Goal: Task Accomplishment & Management: Complete application form

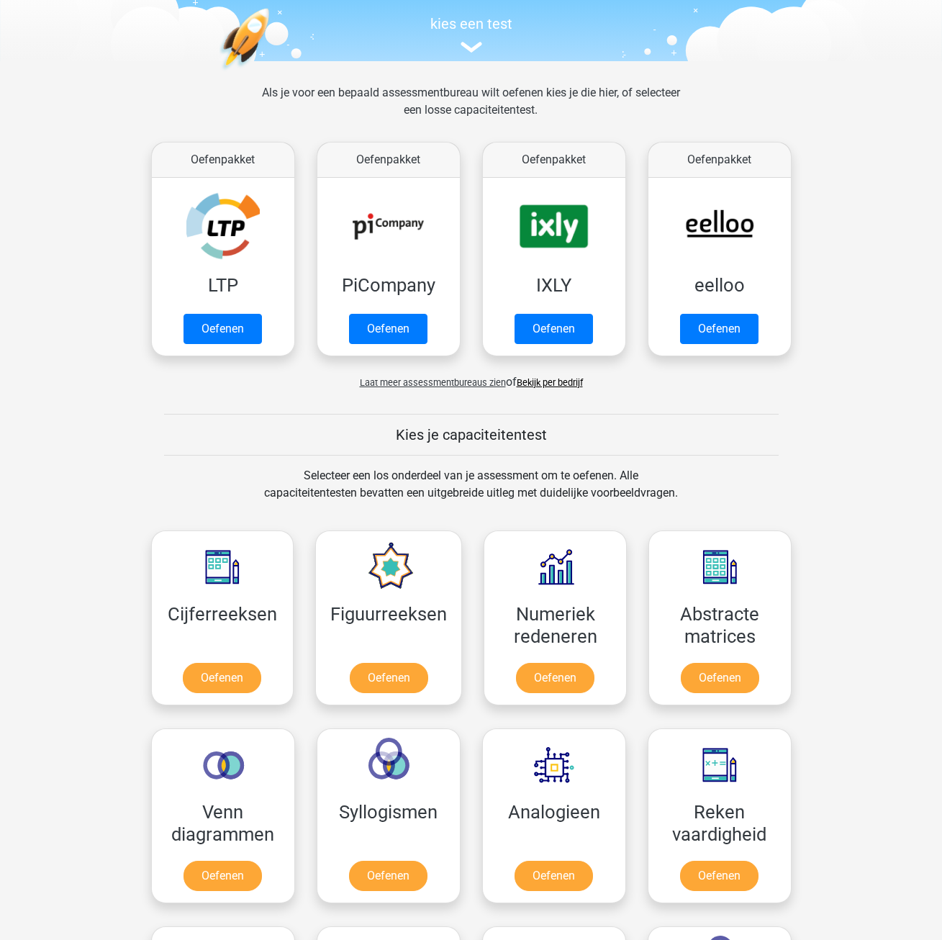
scroll to position [216, 0]
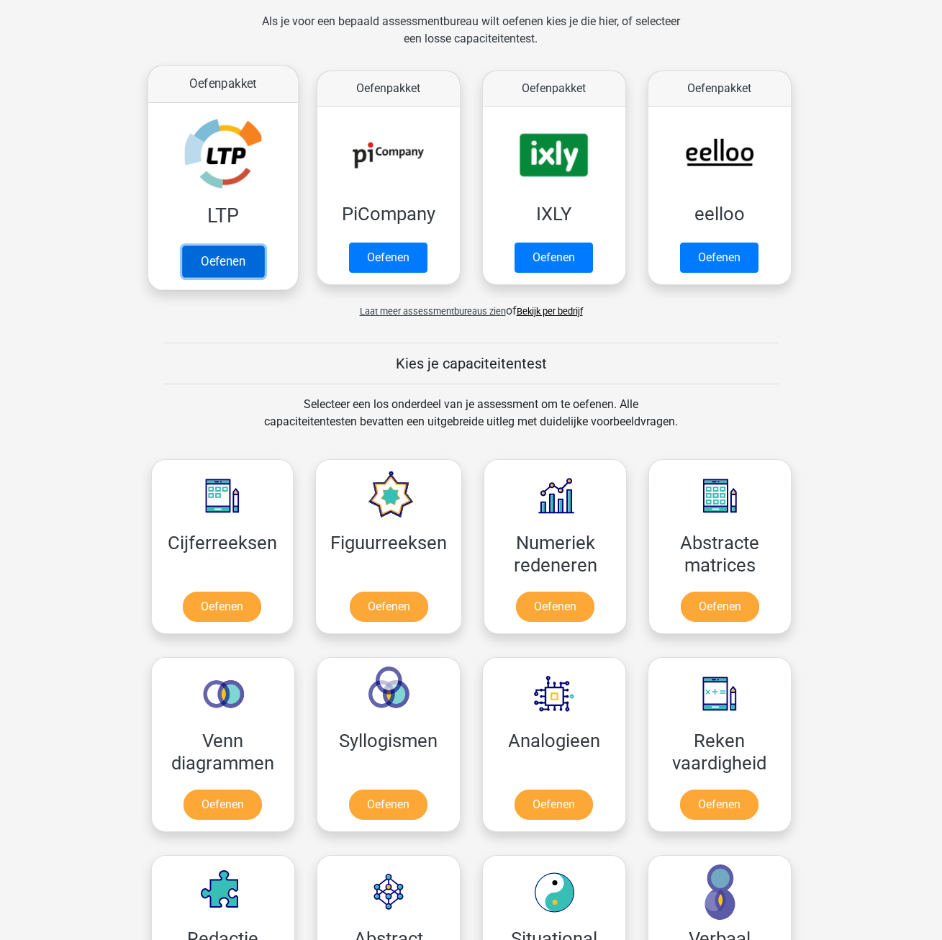
click at [246, 265] on link "Oefenen" at bounding box center [222, 261] width 82 height 32
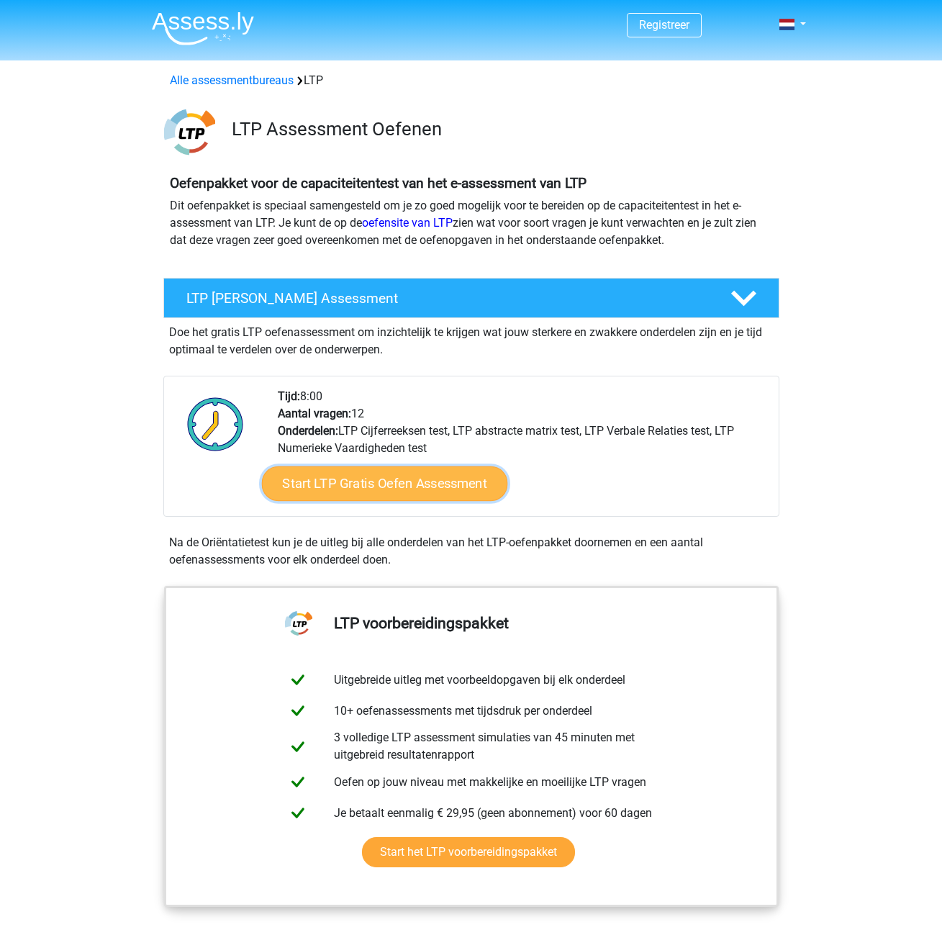
click at [483, 482] on link "Start LTP Gratis Oefen Assessment" at bounding box center [384, 483] width 246 height 35
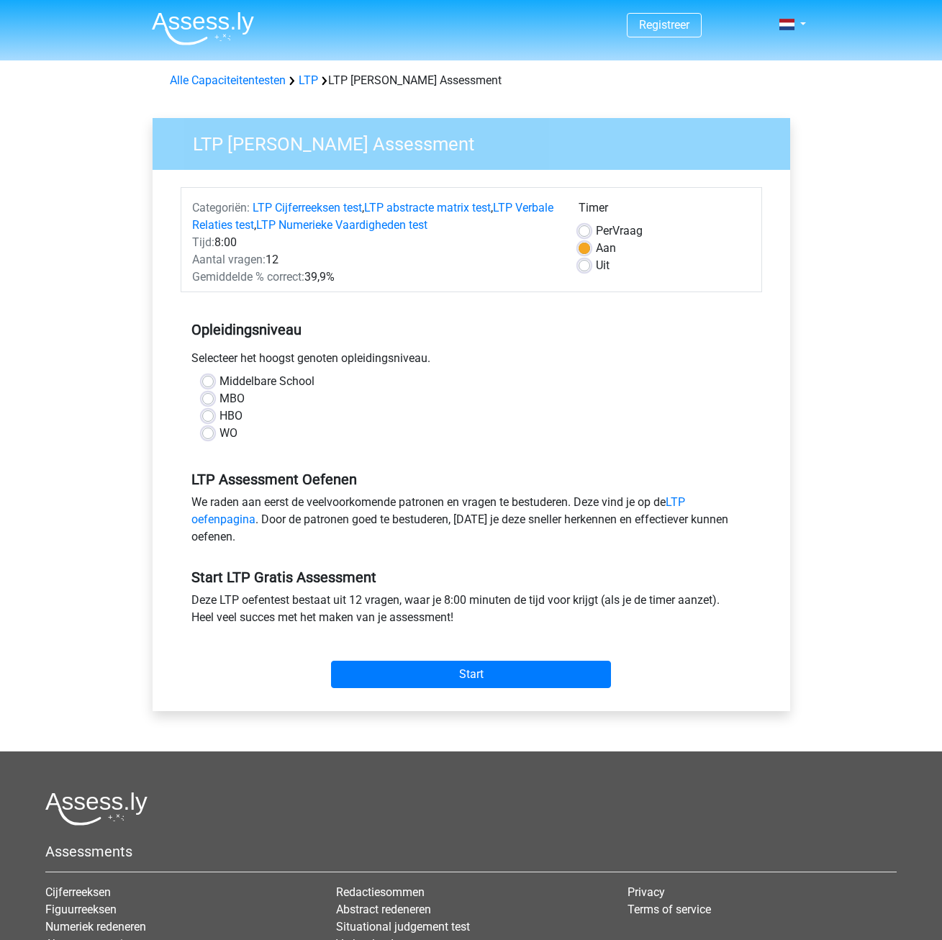
click at [220, 400] on label "MBO" at bounding box center [232, 398] width 25 height 17
click at [209, 400] on input "MBO" at bounding box center [208, 397] width 12 height 14
radio input "true"
click at [463, 672] on input "Start" at bounding box center [471, 674] width 280 height 27
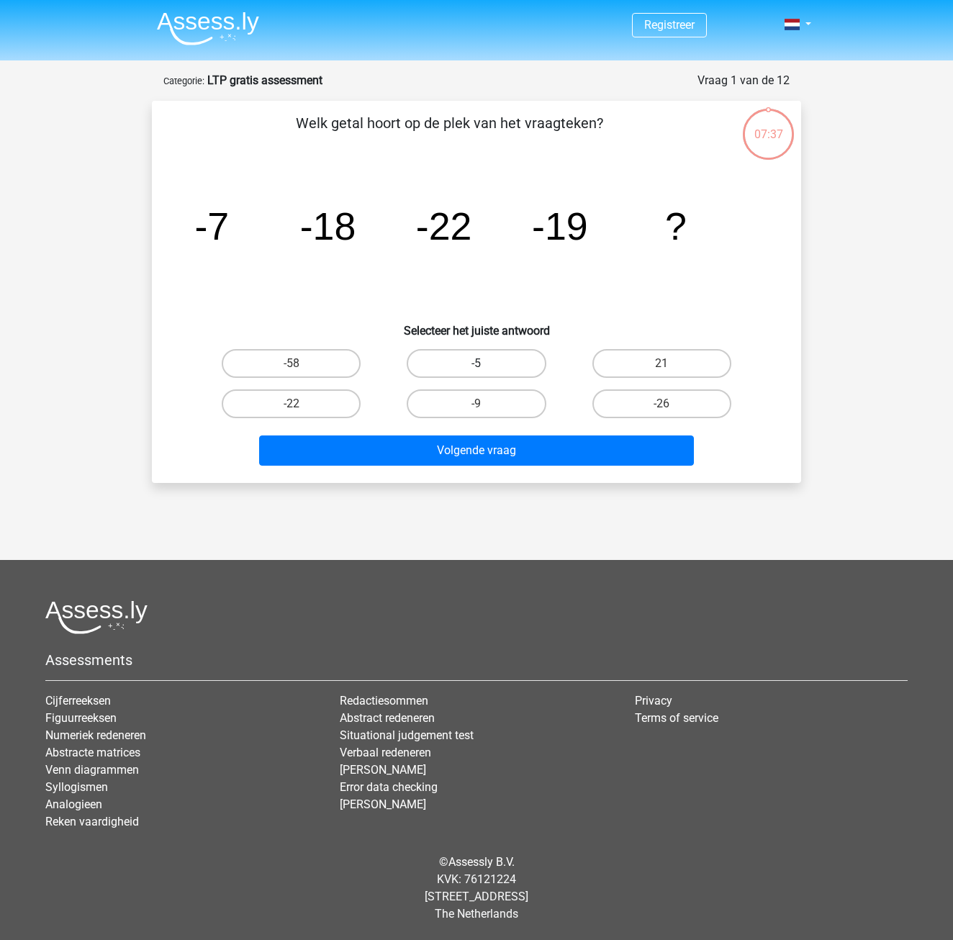
click at [506, 359] on label "-5" at bounding box center [476, 363] width 139 height 29
click at [486, 364] on input "-5" at bounding box center [481, 368] width 9 height 9
radio input "true"
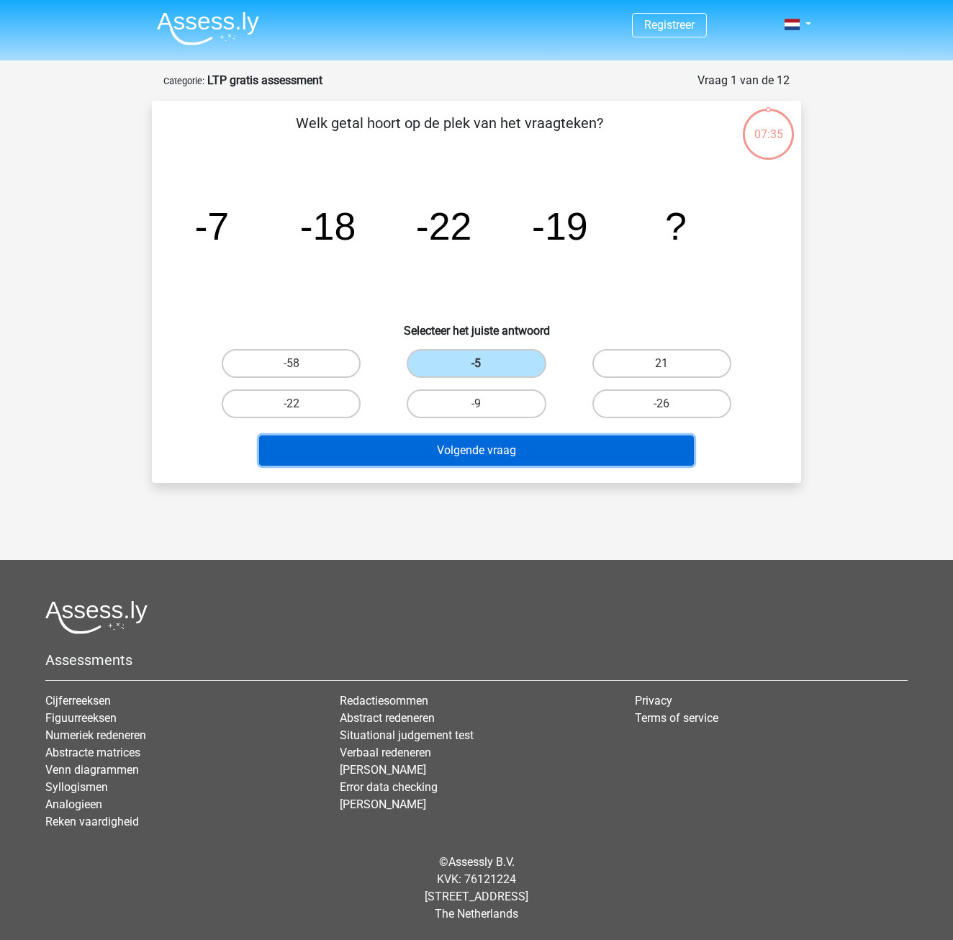
click at [521, 444] on button "Volgende vraag" at bounding box center [476, 450] width 435 height 30
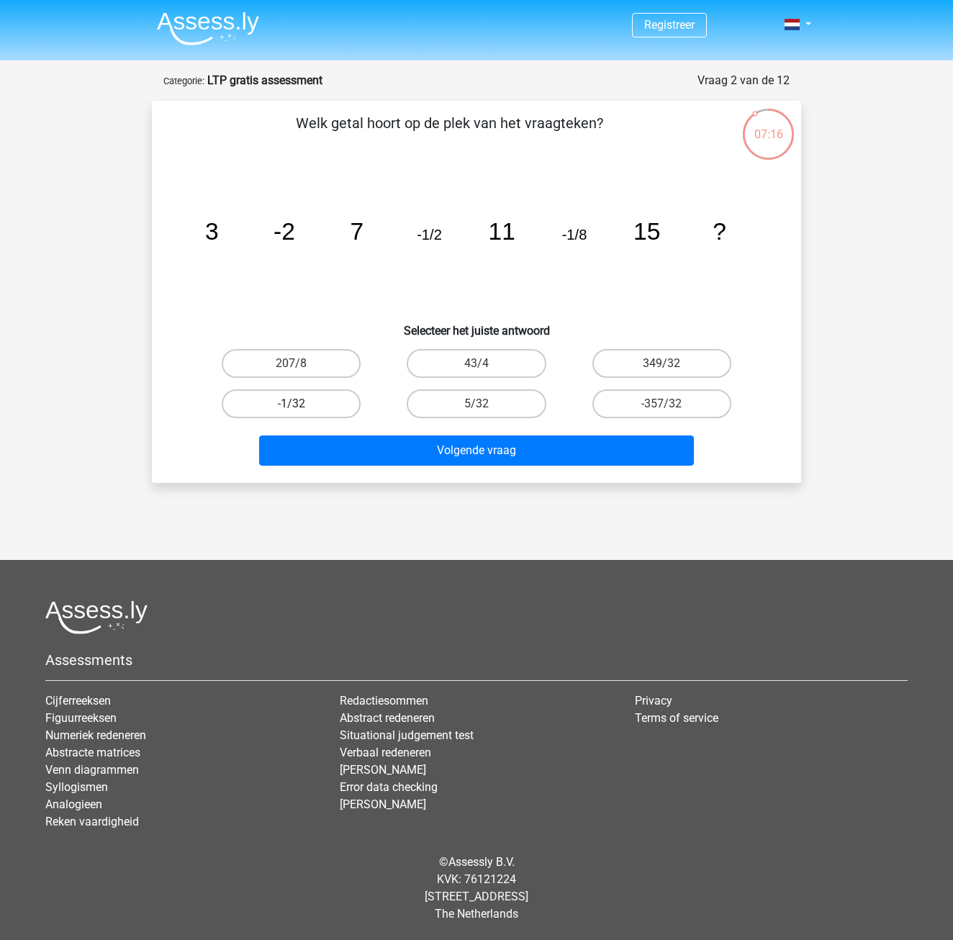
click at [323, 402] on label "-1/32" at bounding box center [291, 403] width 139 height 29
click at [301, 404] on input "-1/32" at bounding box center [296, 408] width 9 height 9
radio input "true"
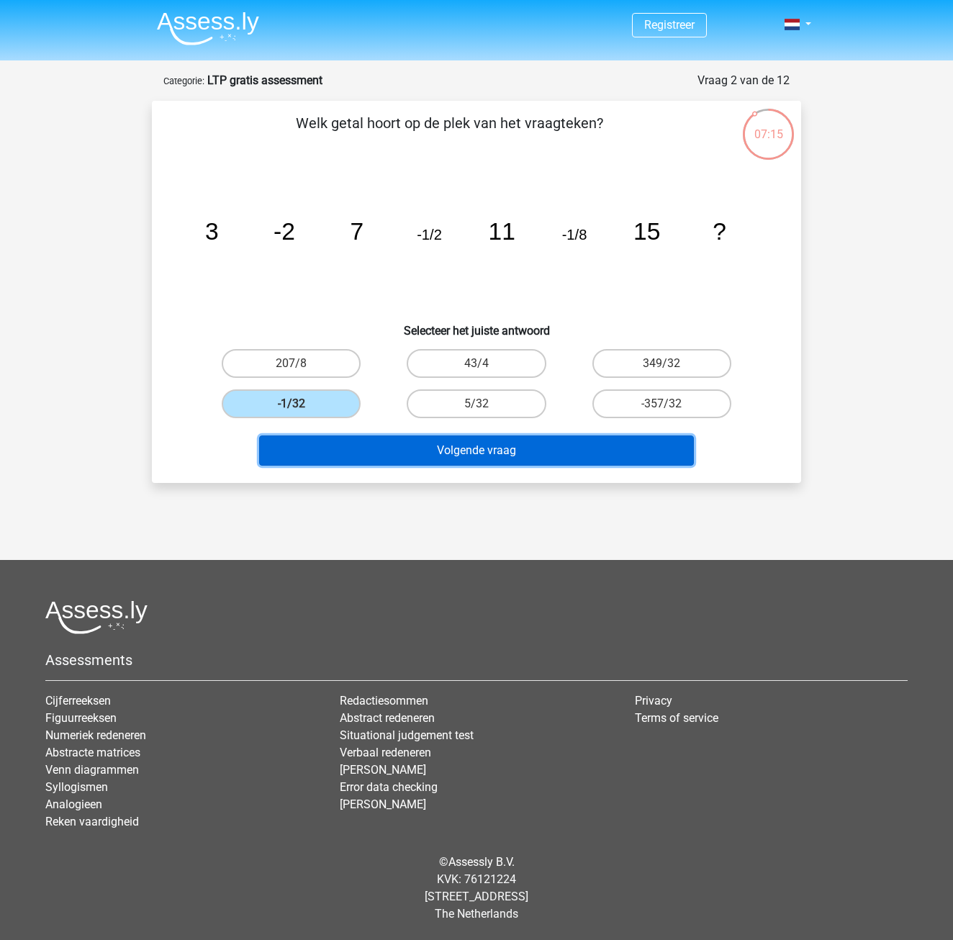
click at [468, 445] on button "Volgende vraag" at bounding box center [476, 450] width 435 height 30
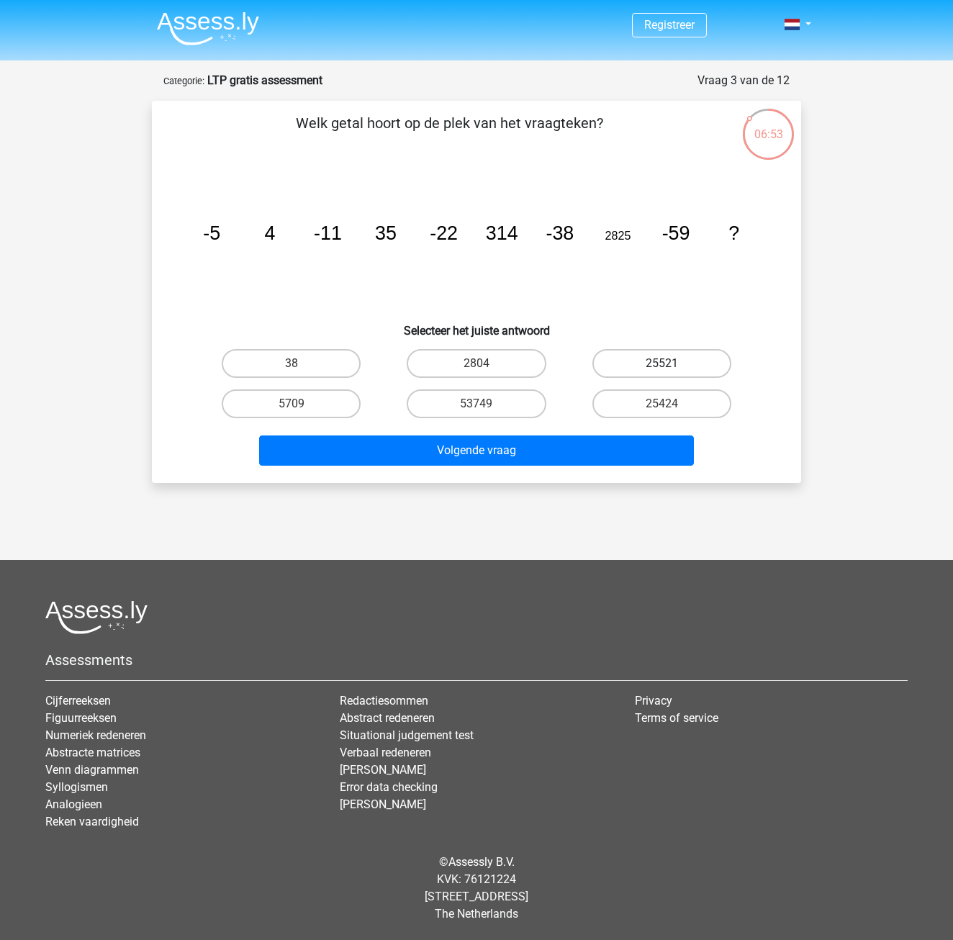
click at [638, 369] on label "25521" at bounding box center [661, 363] width 139 height 29
click at [662, 369] on input "25521" at bounding box center [666, 368] width 9 height 9
radio input "true"
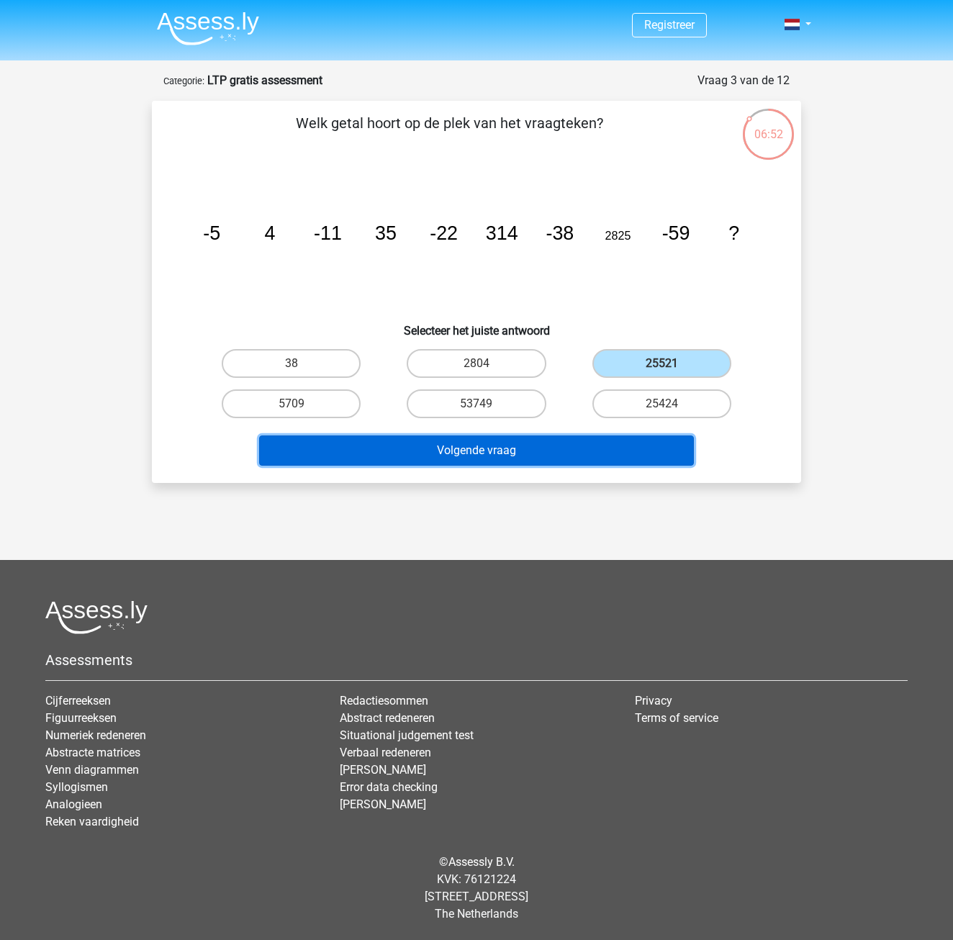
click at [544, 457] on button "Volgende vraag" at bounding box center [476, 450] width 435 height 30
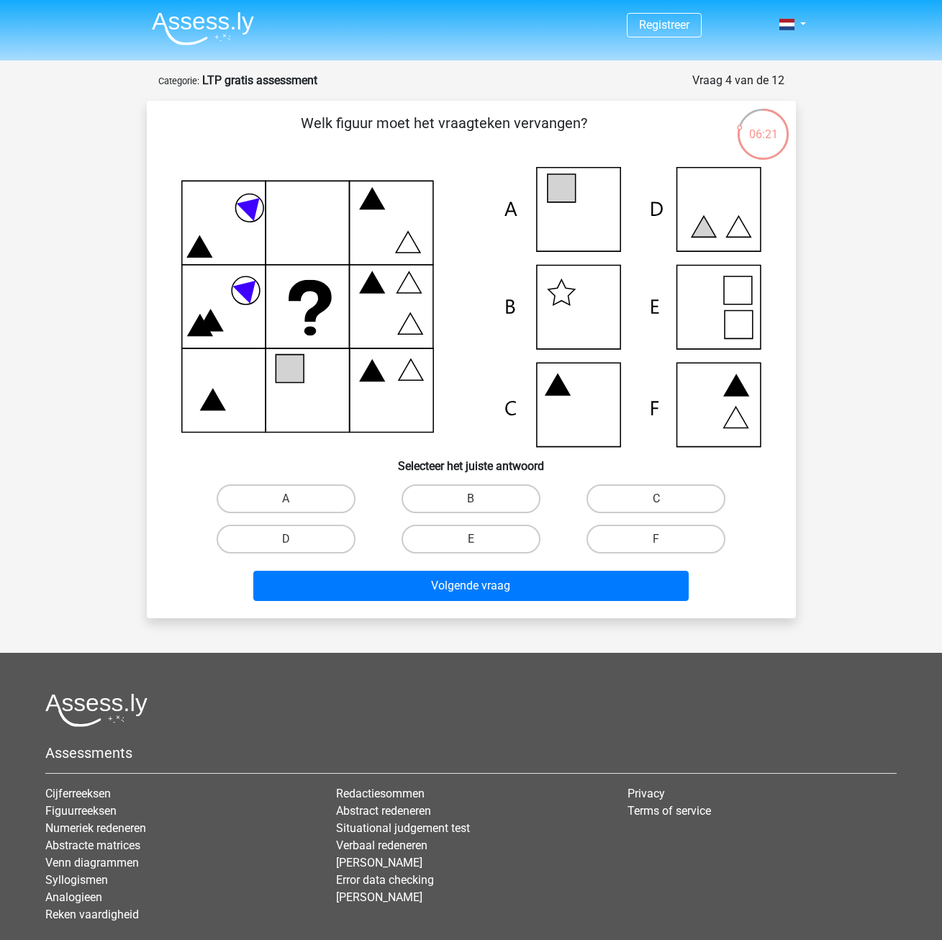
click at [658, 505] on input "C" at bounding box center [660, 503] width 9 height 9
radio input "true"
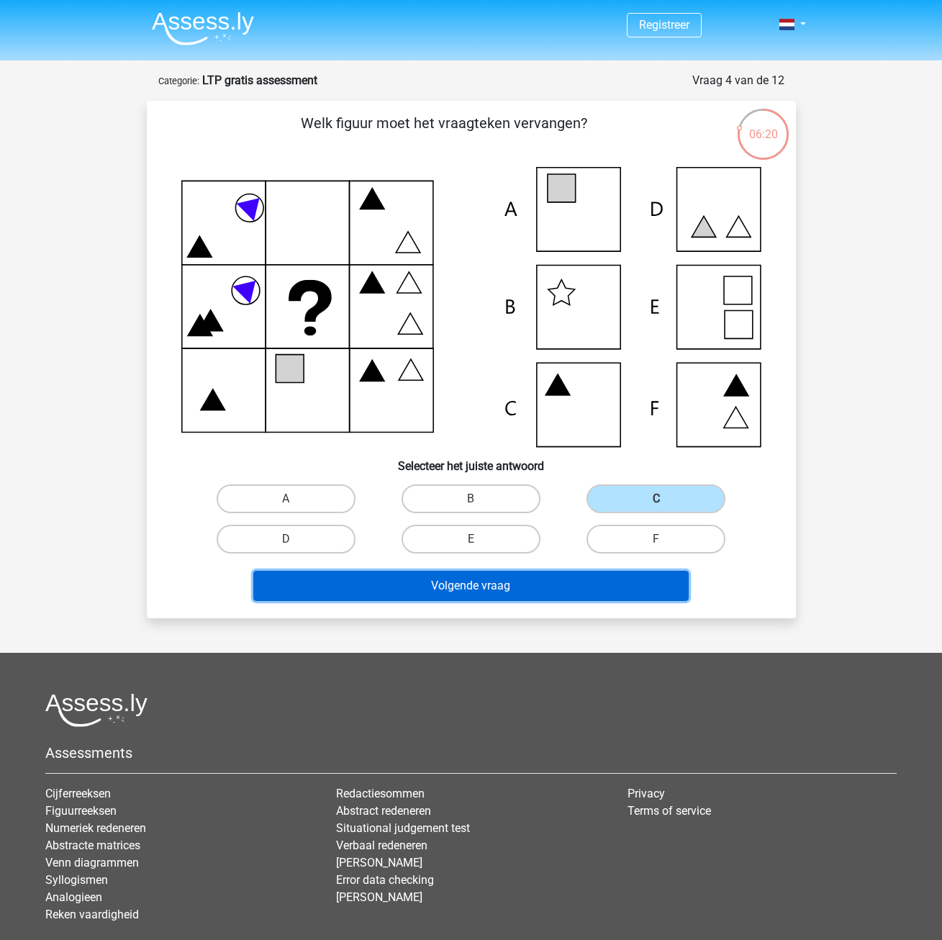
click at [494, 582] on button "Volgende vraag" at bounding box center [470, 586] width 435 height 30
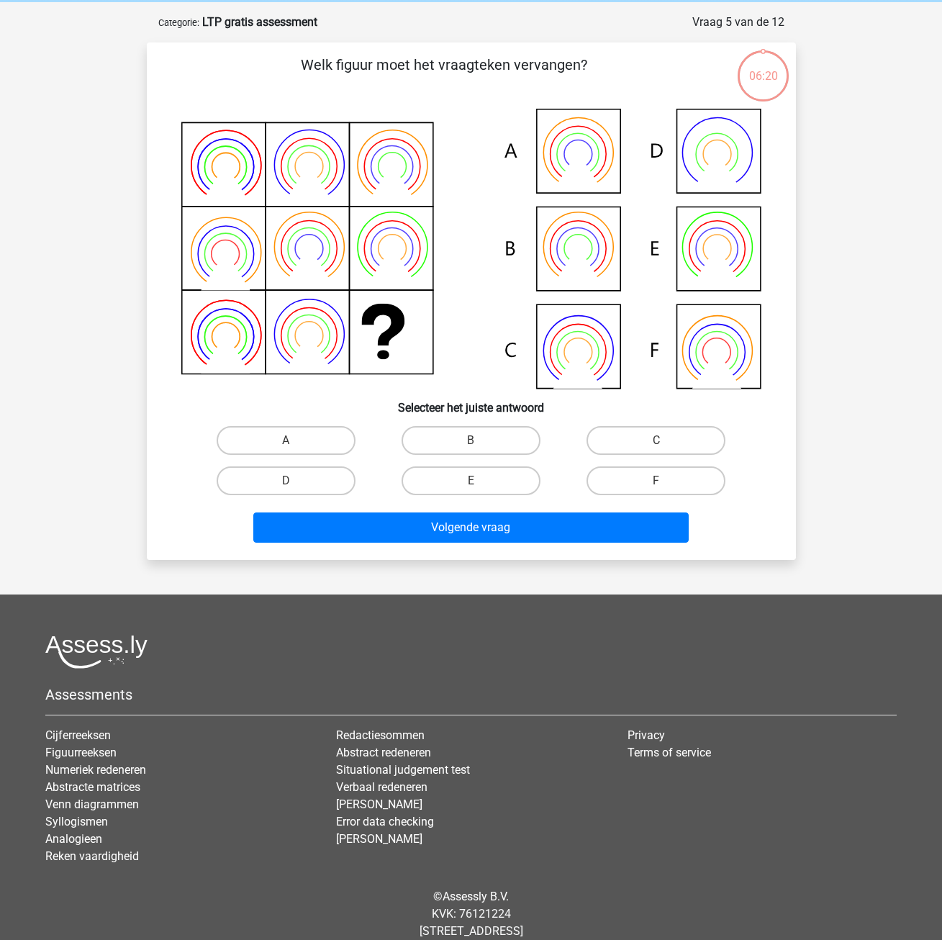
scroll to position [72, 0]
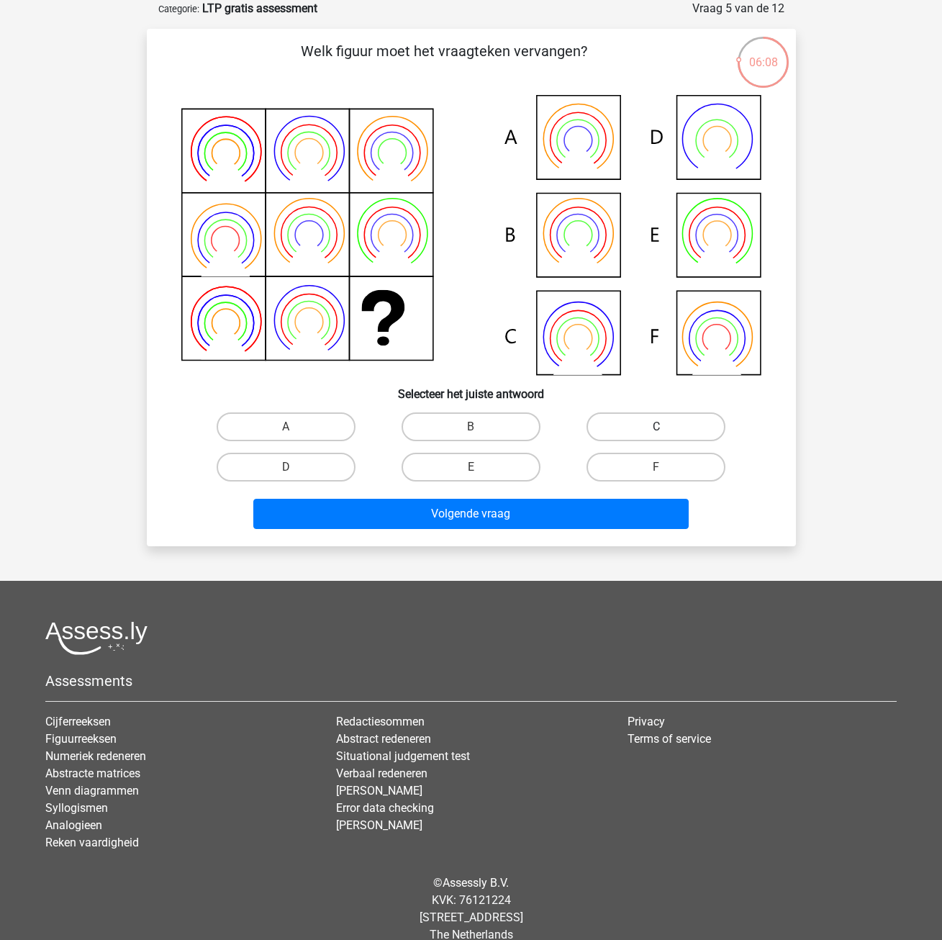
click at [639, 420] on label "C" at bounding box center [656, 426] width 139 height 29
click at [656, 427] on input "C" at bounding box center [660, 431] width 9 height 9
radio input "true"
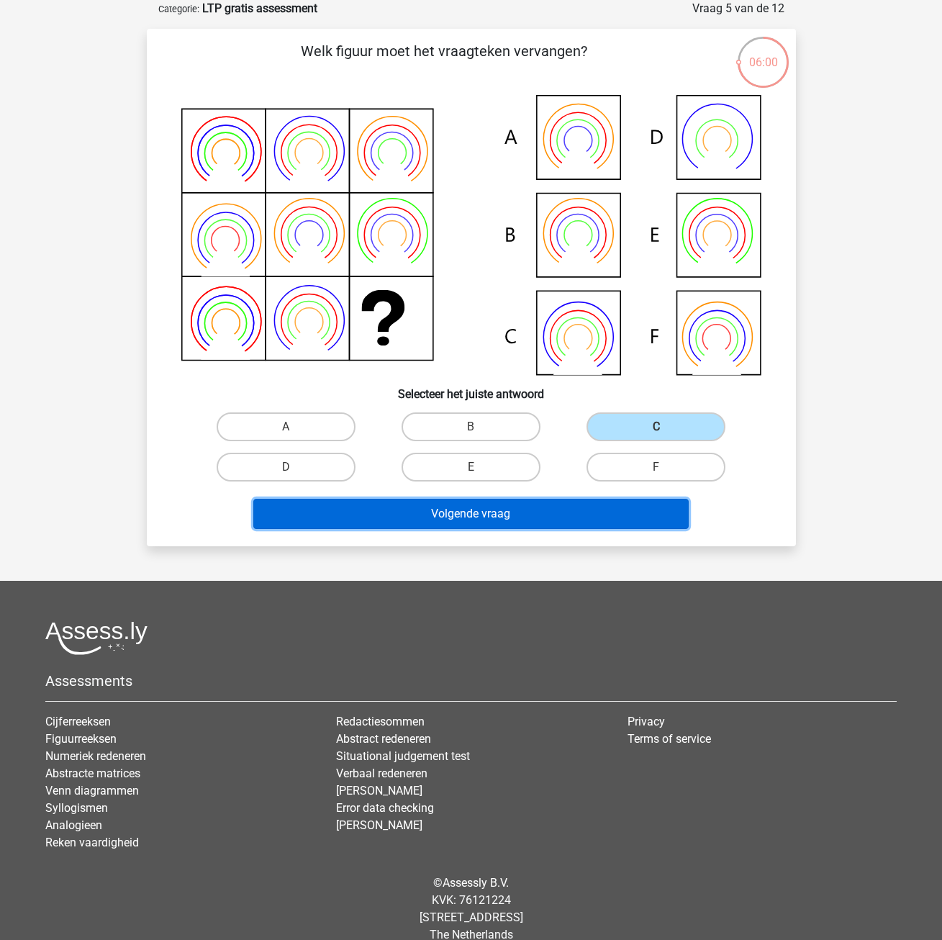
click at [503, 518] on button "Volgende vraag" at bounding box center [470, 514] width 435 height 30
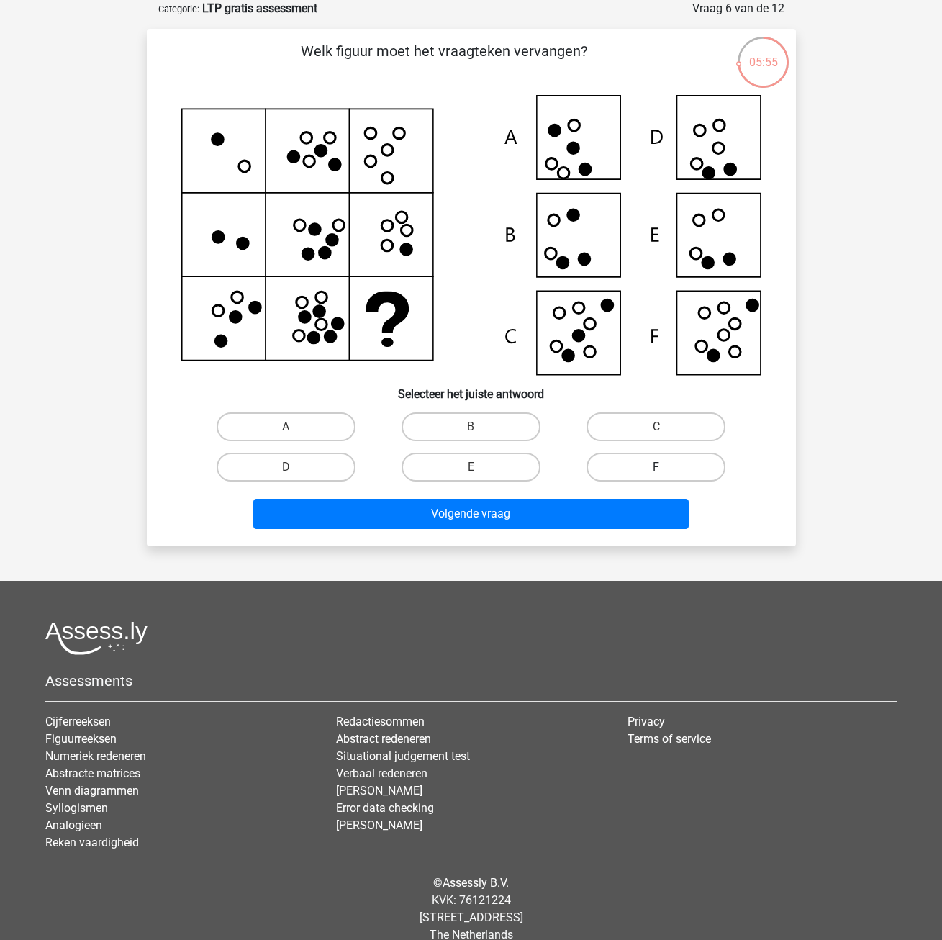
click at [620, 463] on label "F" at bounding box center [656, 467] width 139 height 29
click at [656, 467] on input "F" at bounding box center [660, 471] width 9 height 9
radio input "true"
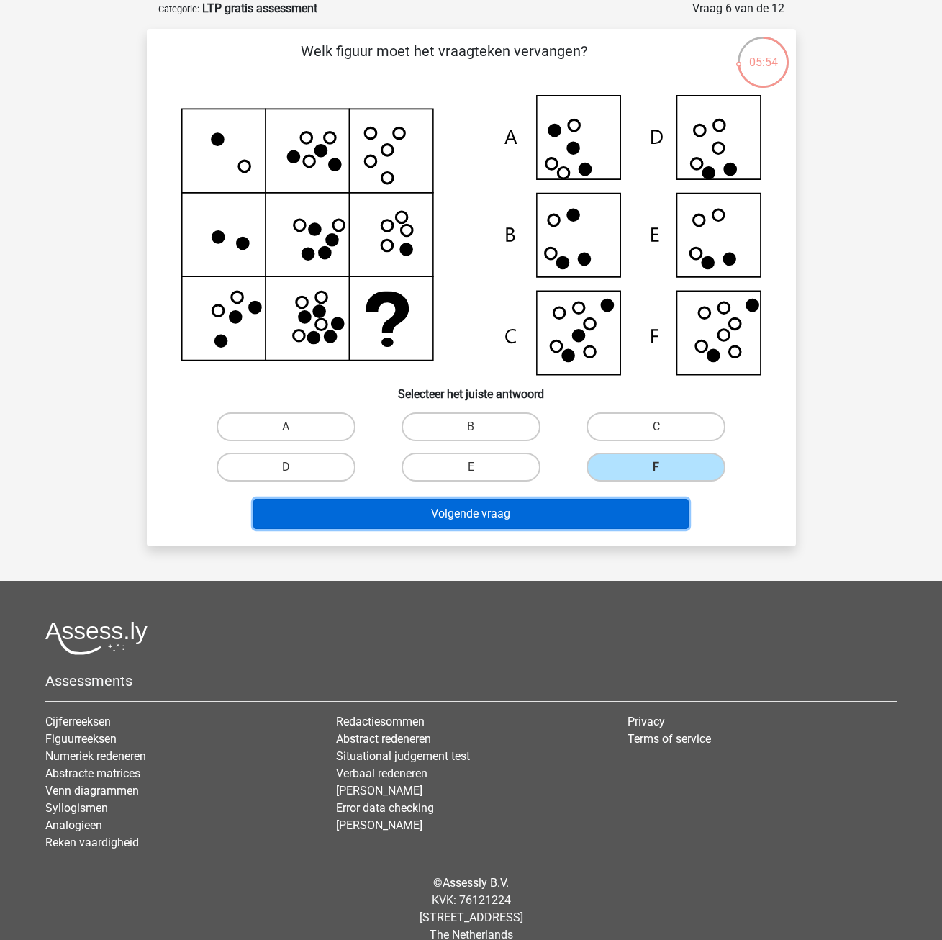
click at [573, 512] on button "Volgende vraag" at bounding box center [470, 514] width 435 height 30
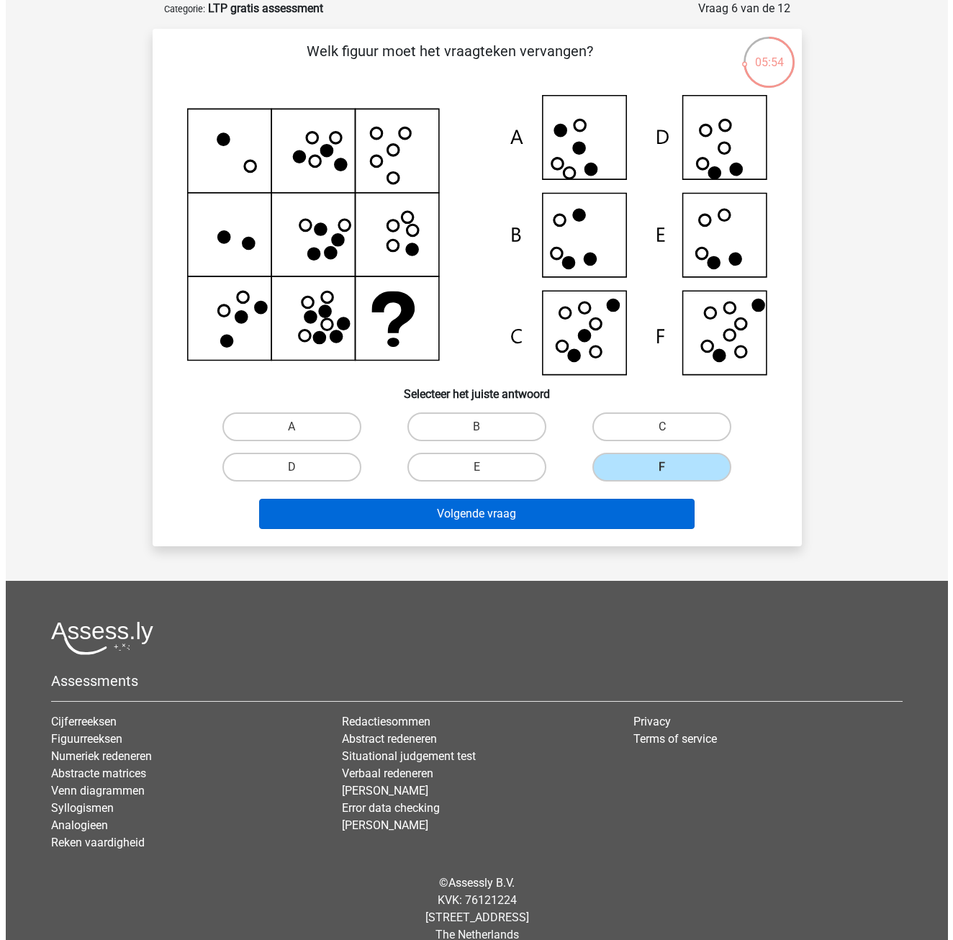
scroll to position [0, 0]
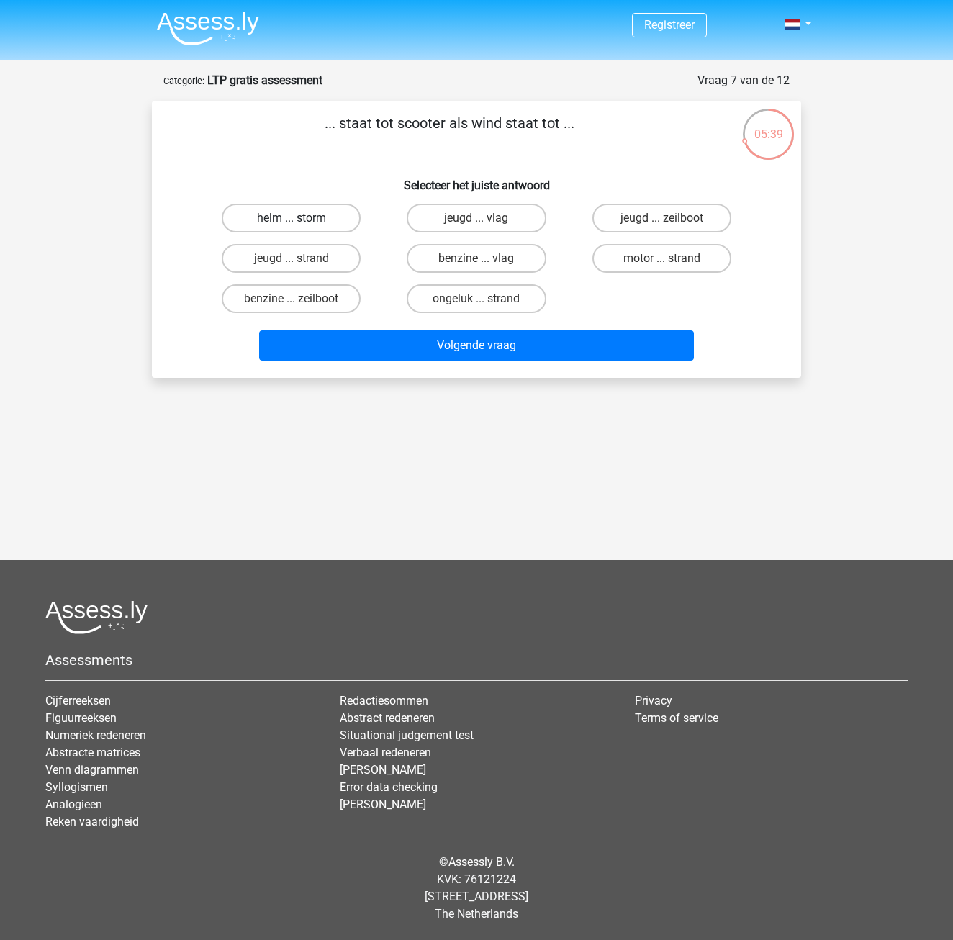
click at [330, 215] on label "helm ... storm" at bounding box center [291, 218] width 139 height 29
click at [301, 218] on input "helm ... storm" at bounding box center [296, 222] width 9 height 9
radio input "true"
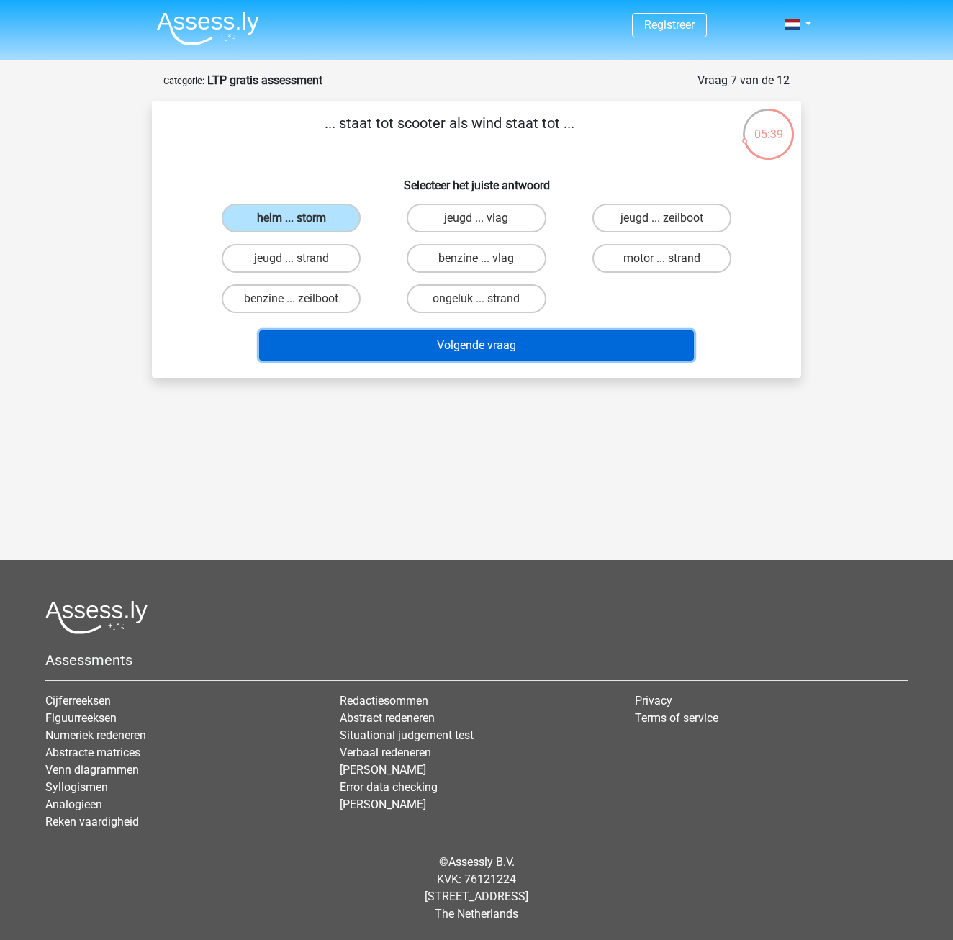
click at [518, 338] on button "Volgende vraag" at bounding box center [476, 345] width 435 height 30
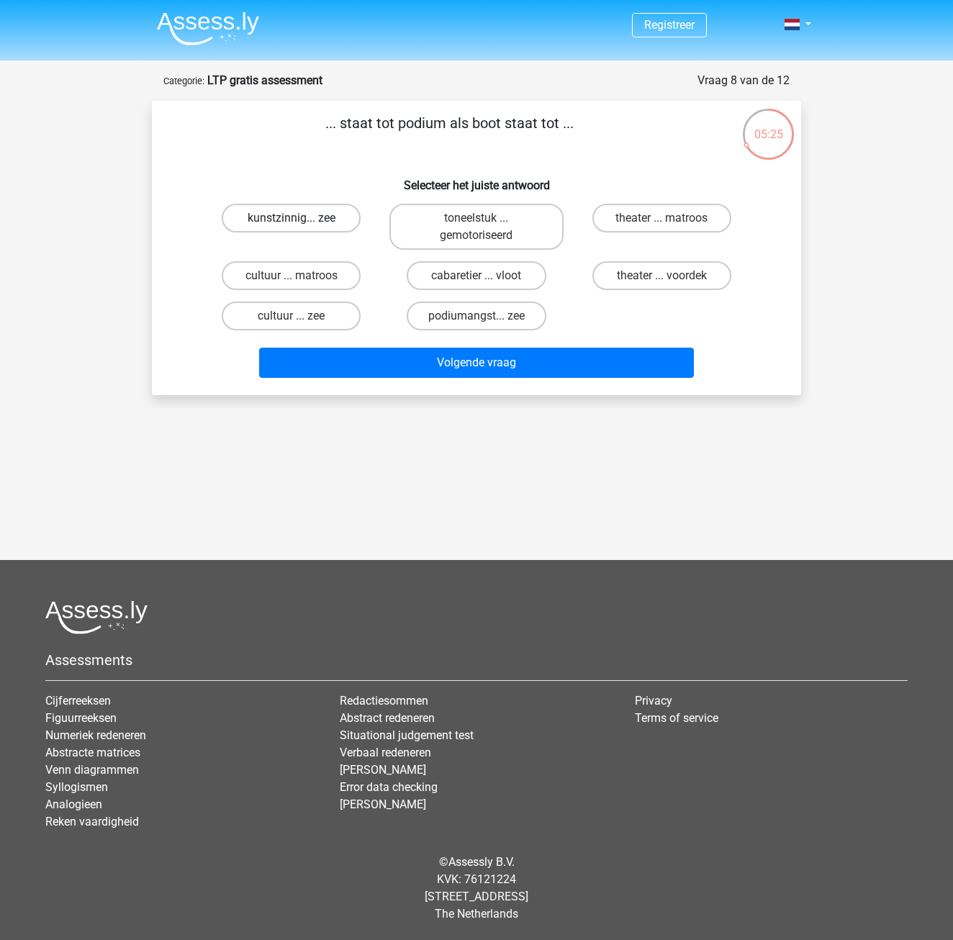
click at [304, 217] on label "kunstzinnig... zee" at bounding box center [291, 218] width 139 height 29
click at [301, 218] on input "kunstzinnig... zee" at bounding box center [296, 222] width 9 height 9
radio input "true"
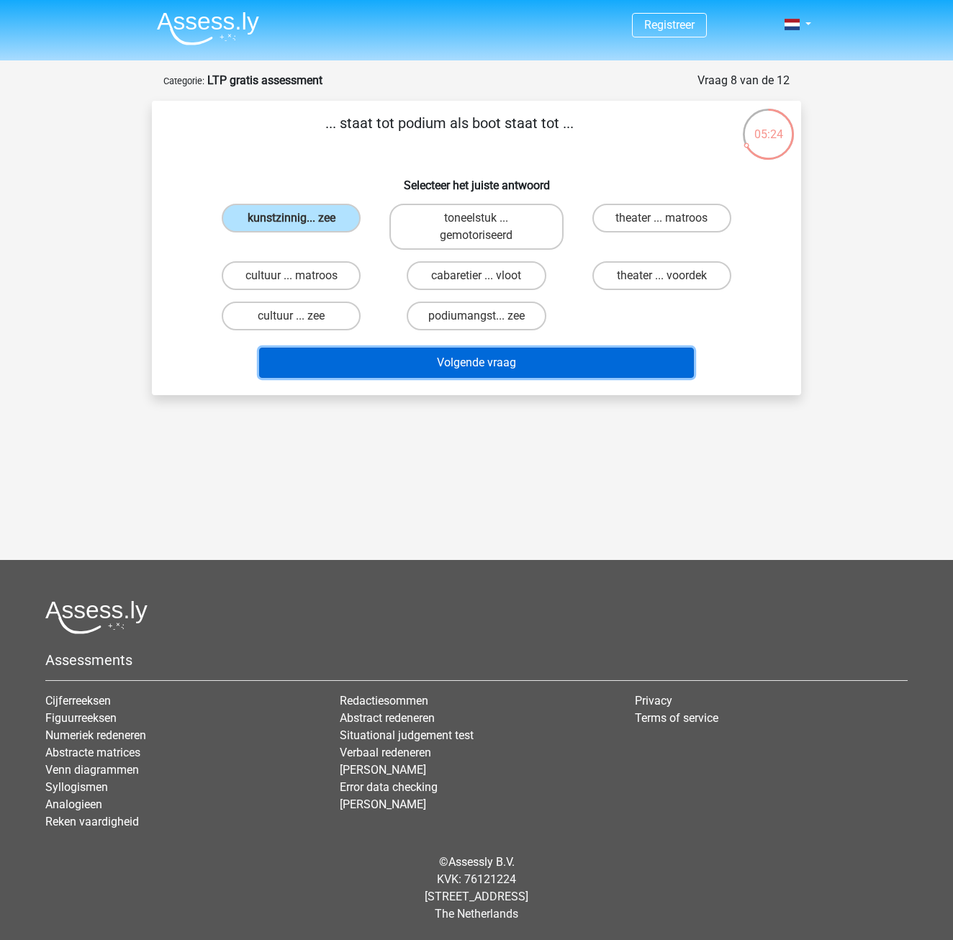
click at [462, 371] on button "Volgende vraag" at bounding box center [476, 363] width 435 height 30
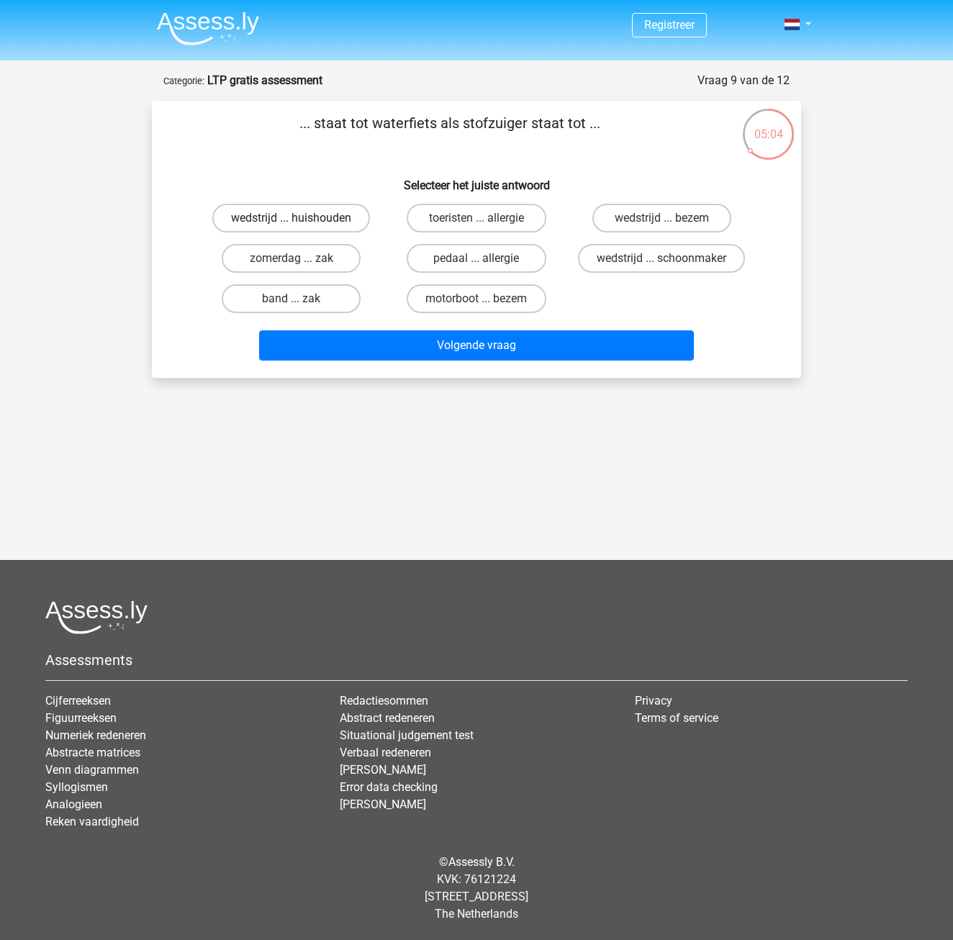
click at [329, 225] on label "wedstrijd ... huishouden" at bounding box center [291, 218] width 158 height 29
click at [301, 225] on input "wedstrijd ... huishouden" at bounding box center [296, 222] width 9 height 9
radio input "true"
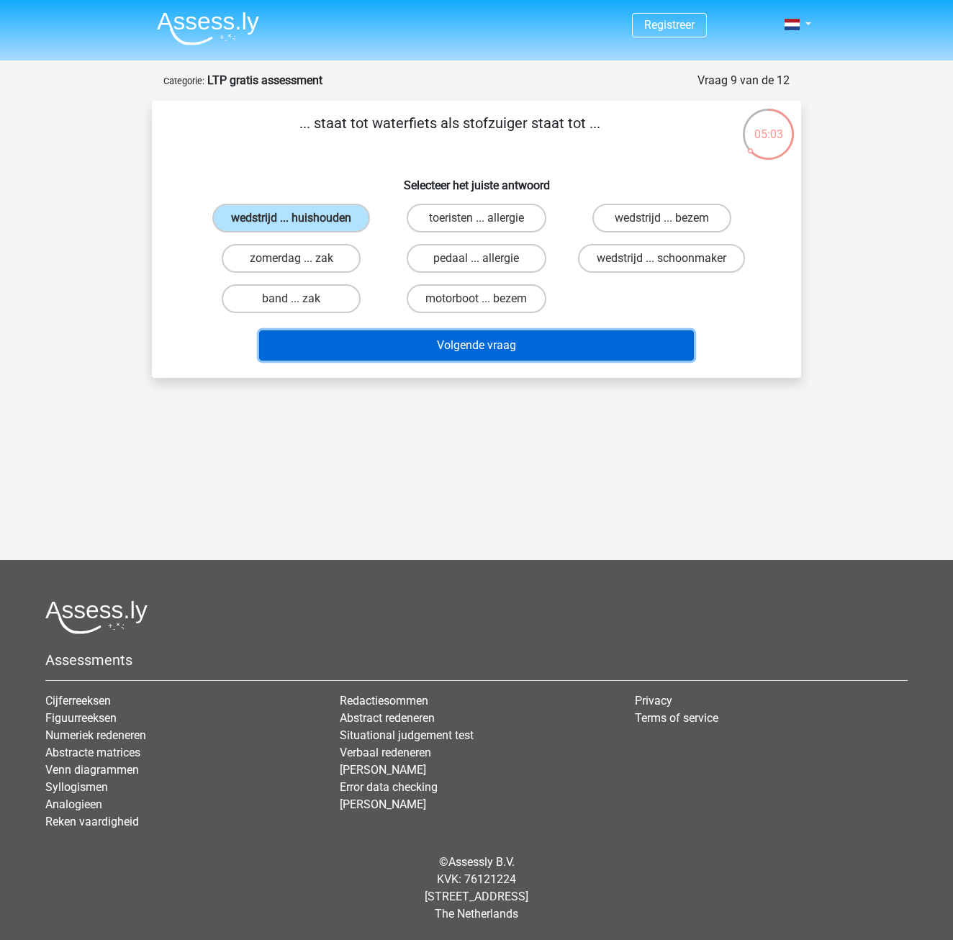
click at [460, 343] on button "Volgende vraag" at bounding box center [476, 345] width 435 height 30
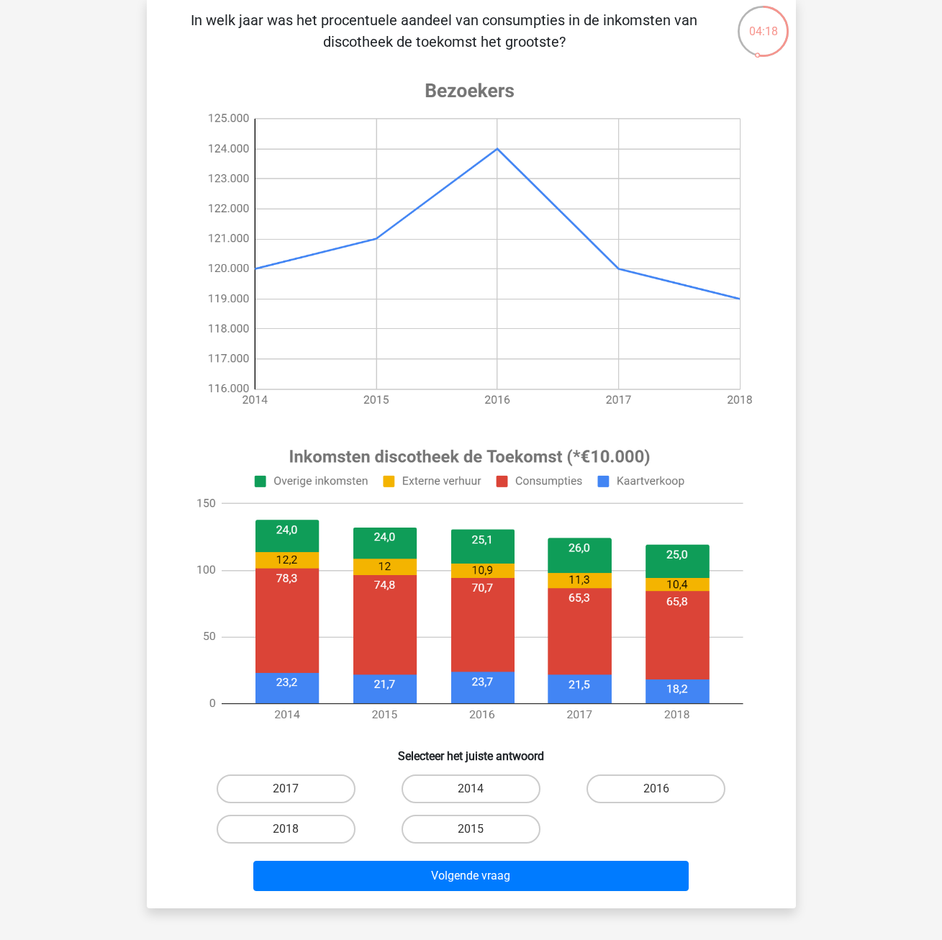
scroll to position [486, 0]
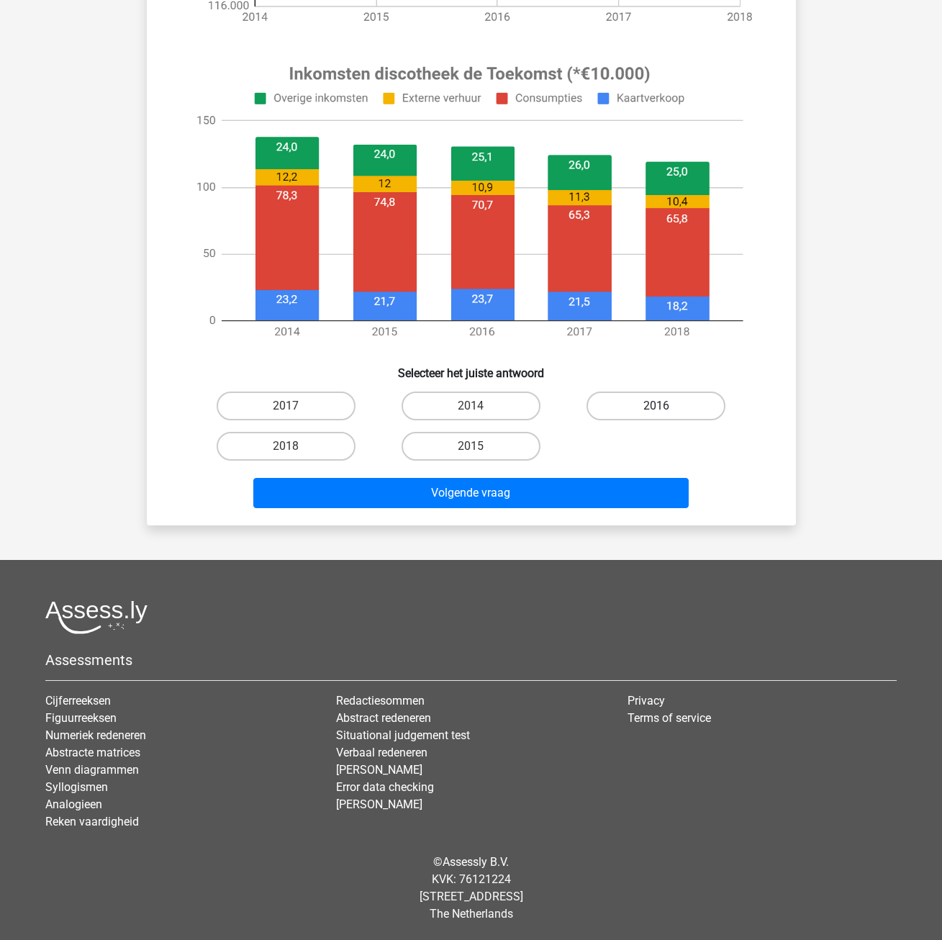
click at [649, 397] on label "2016" at bounding box center [656, 406] width 139 height 29
click at [656, 406] on input "2016" at bounding box center [660, 410] width 9 height 9
radio input "true"
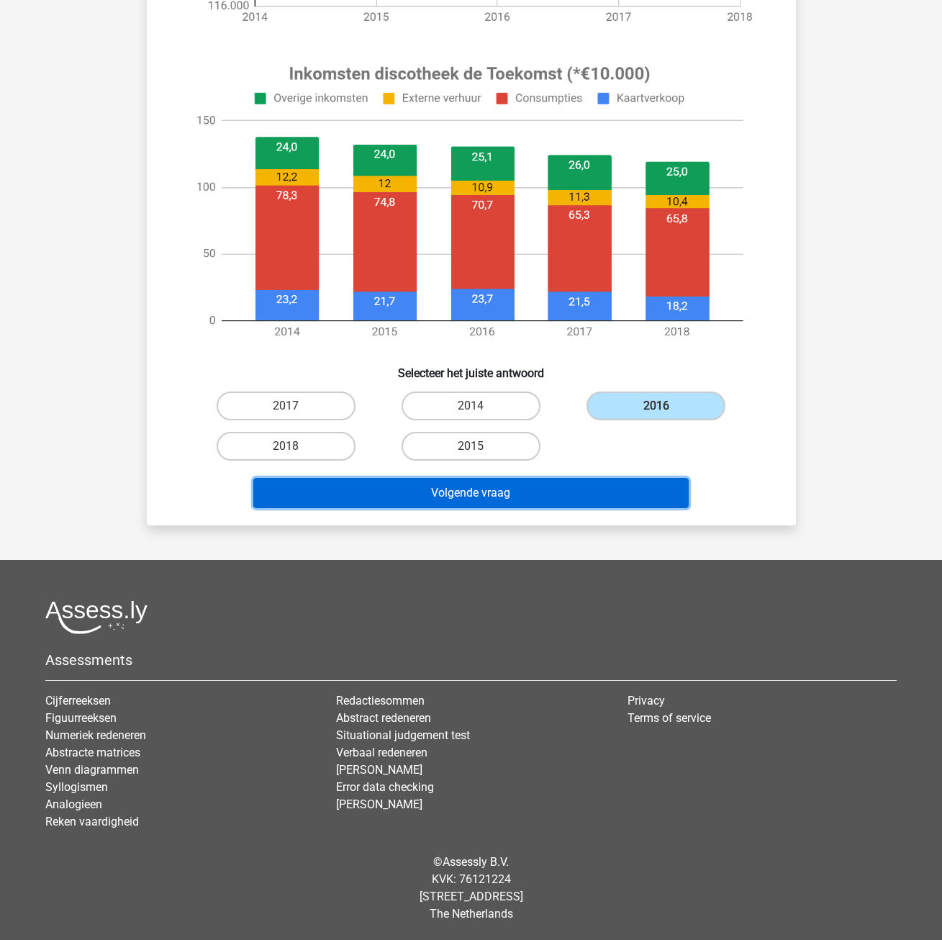
click at [554, 490] on button "Volgende vraag" at bounding box center [470, 493] width 435 height 30
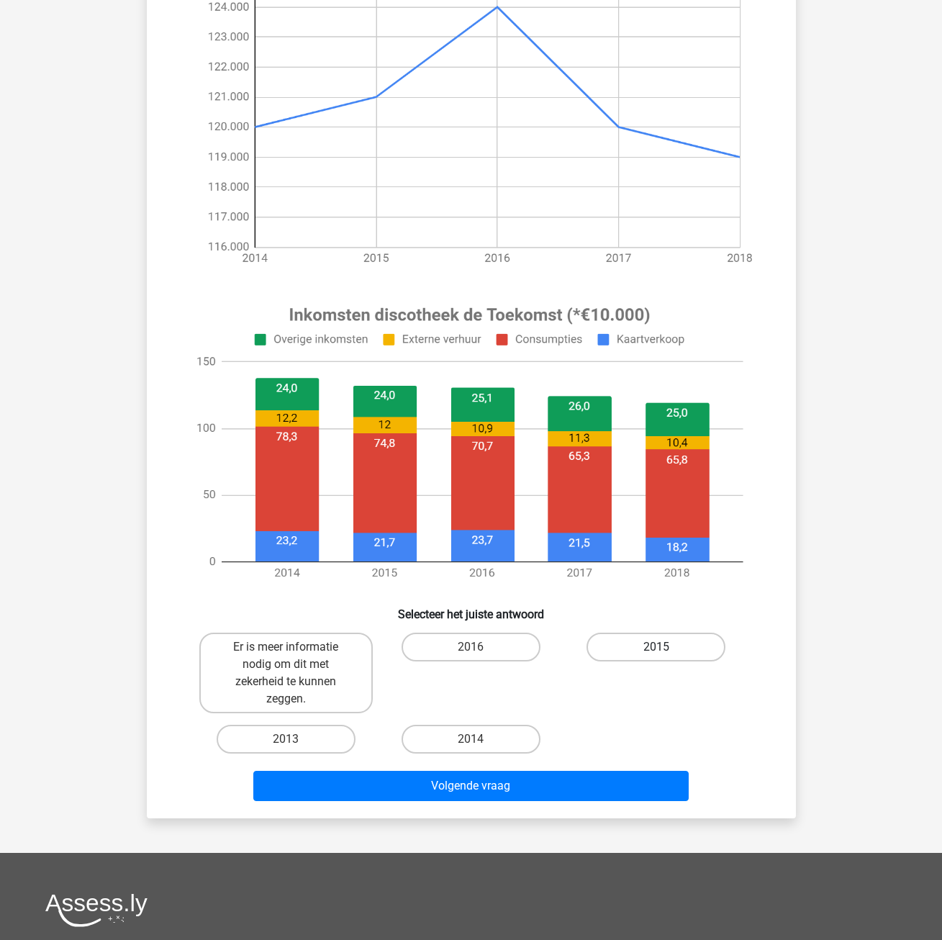
scroll to position [360, 0]
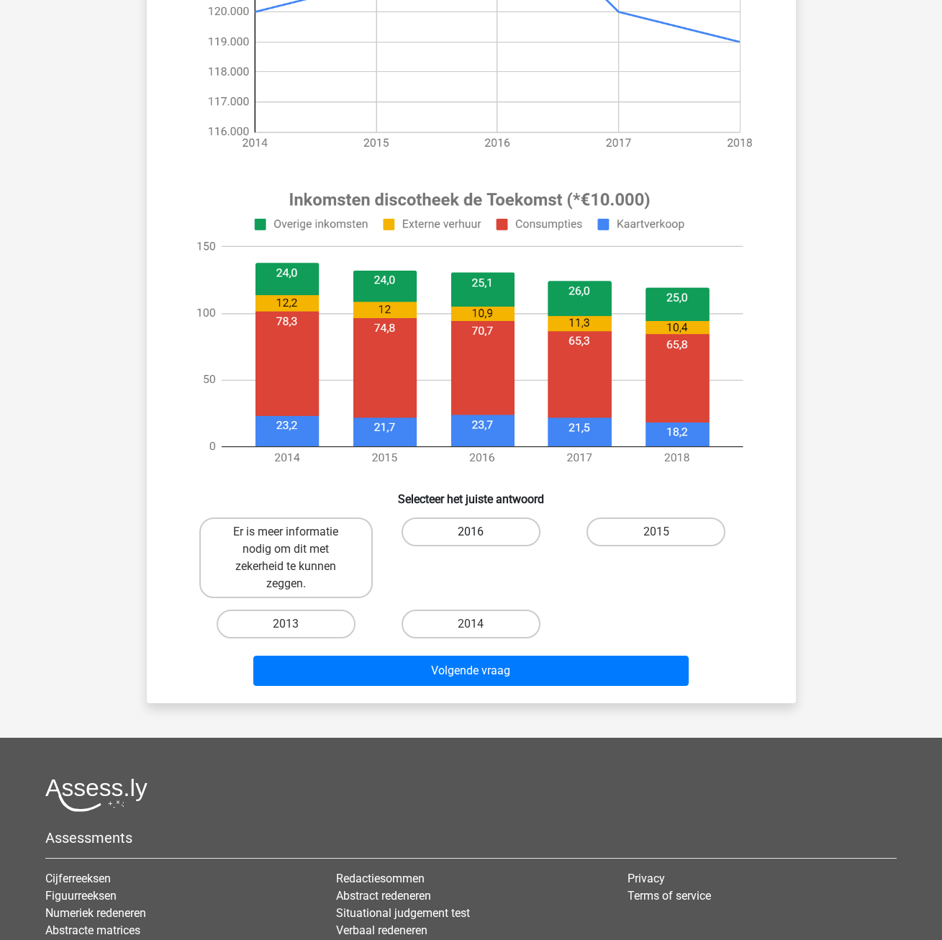
click at [461, 531] on label "2016" at bounding box center [471, 532] width 139 height 29
click at [471, 532] on input "2016" at bounding box center [475, 536] width 9 height 9
radio input "true"
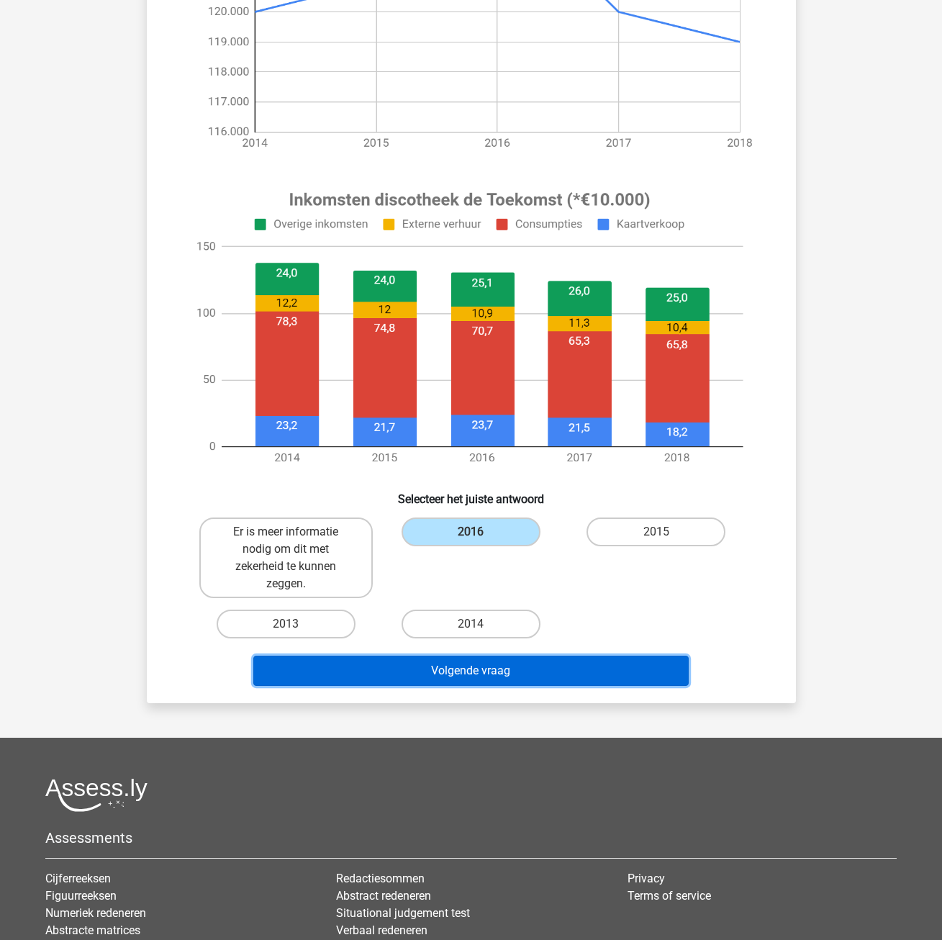
click at [518, 662] on button "Volgende vraag" at bounding box center [470, 671] width 435 height 30
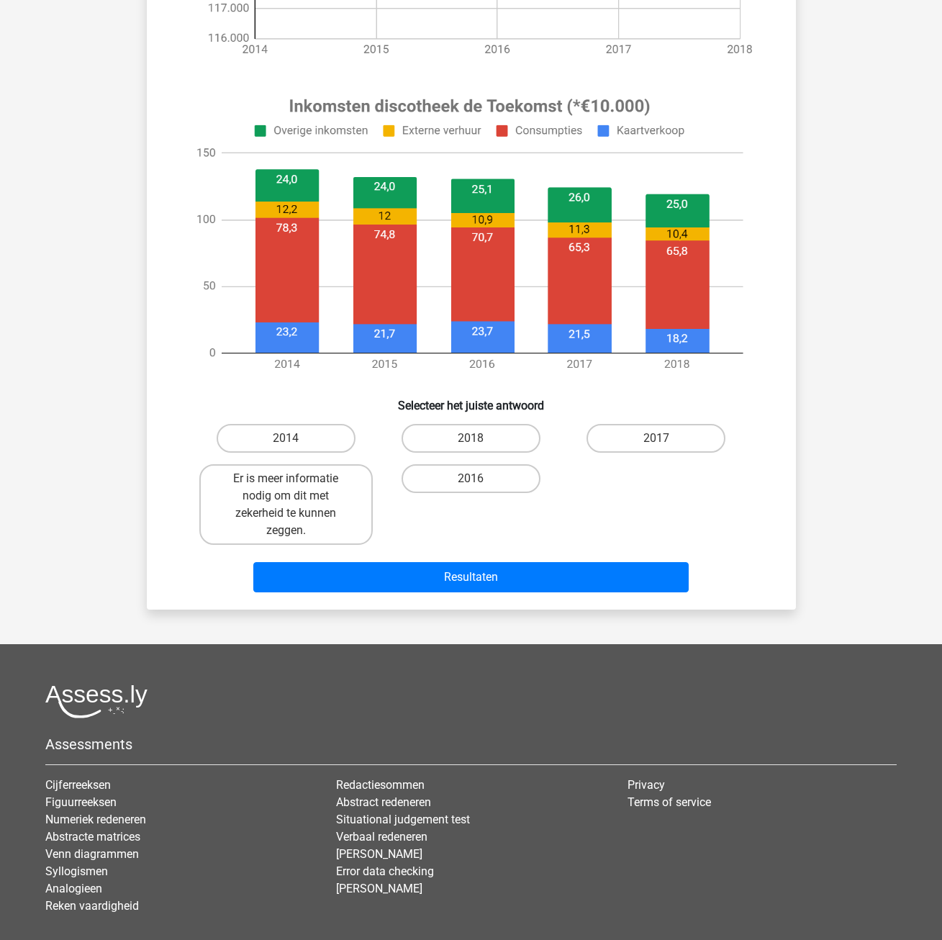
scroll to position [504, 0]
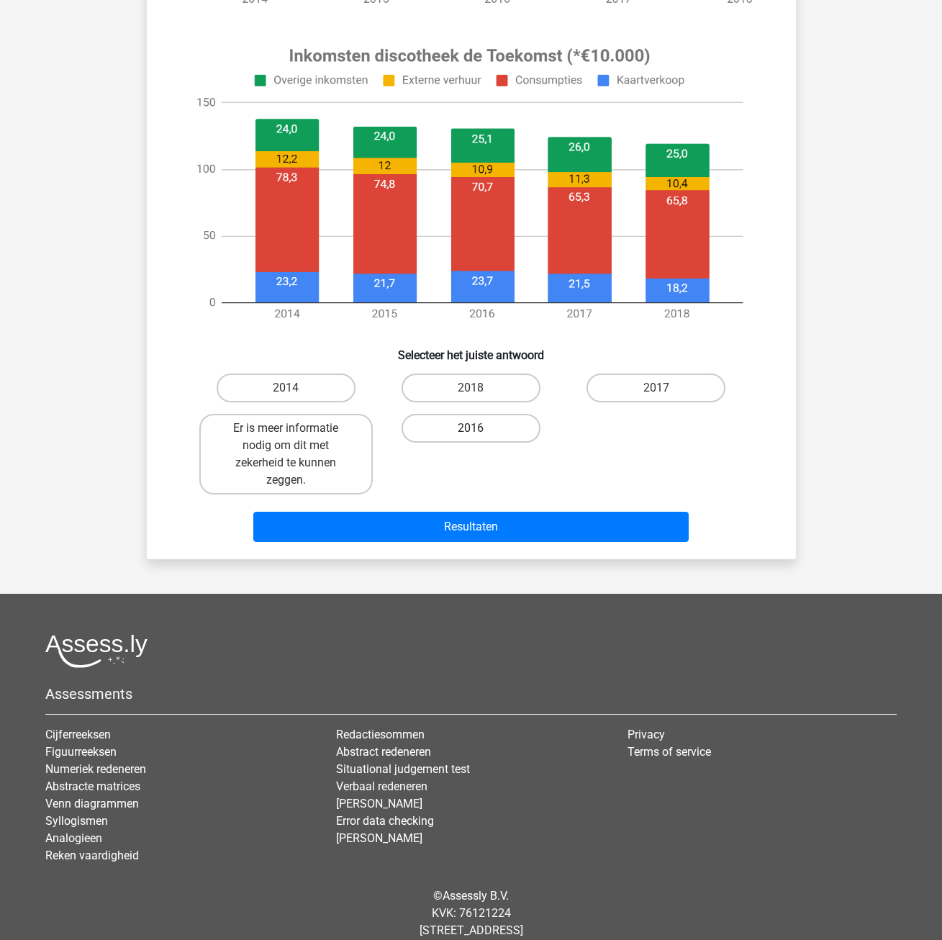
click at [481, 435] on label "2016" at bounding box center [471, 428] width 139 height 29
click at [480, 435] on input "2016" at bounding box center [475, 432] width 9 height 9
radio input "true"
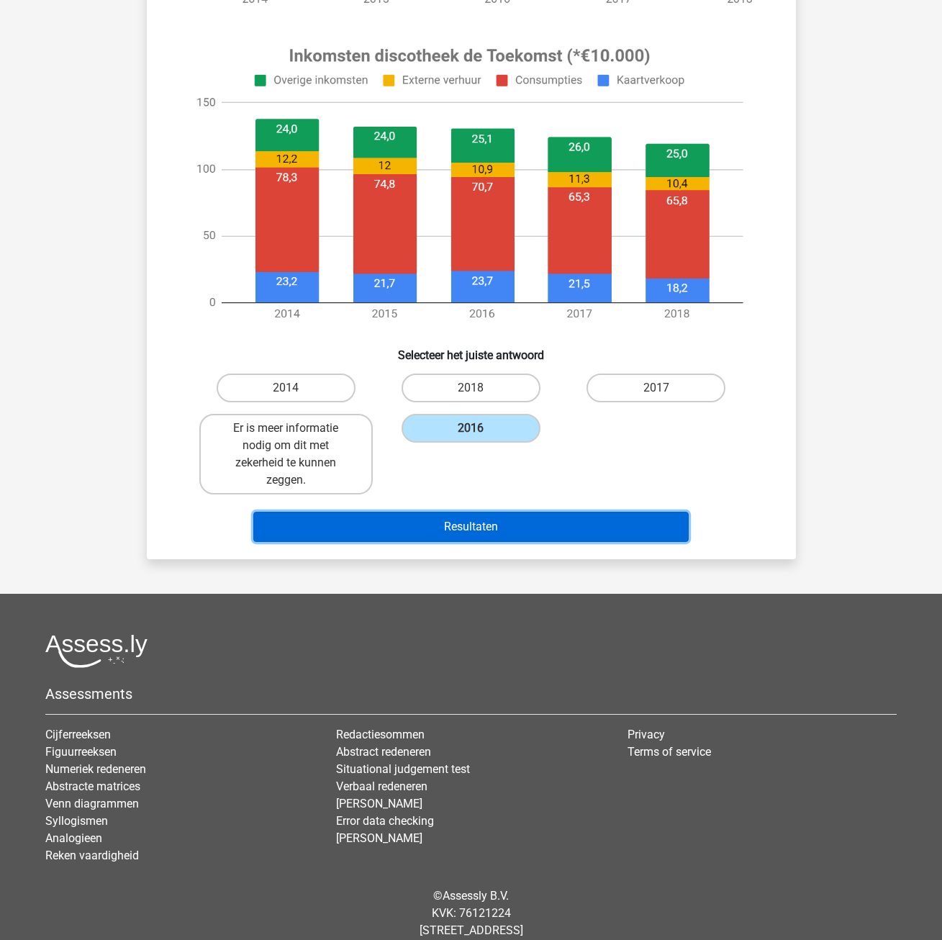
drag, startPoint x: 499, startPoint y: 522, endPoint x: 556, endPoint y: 384, distance: 149.7
click at [556, 384] on div "In welk jaar betaalden bezoekers gemiddeld de hoogste prijs per consumptie Sele…" at bounding box center [472, 77] width 638 height 939
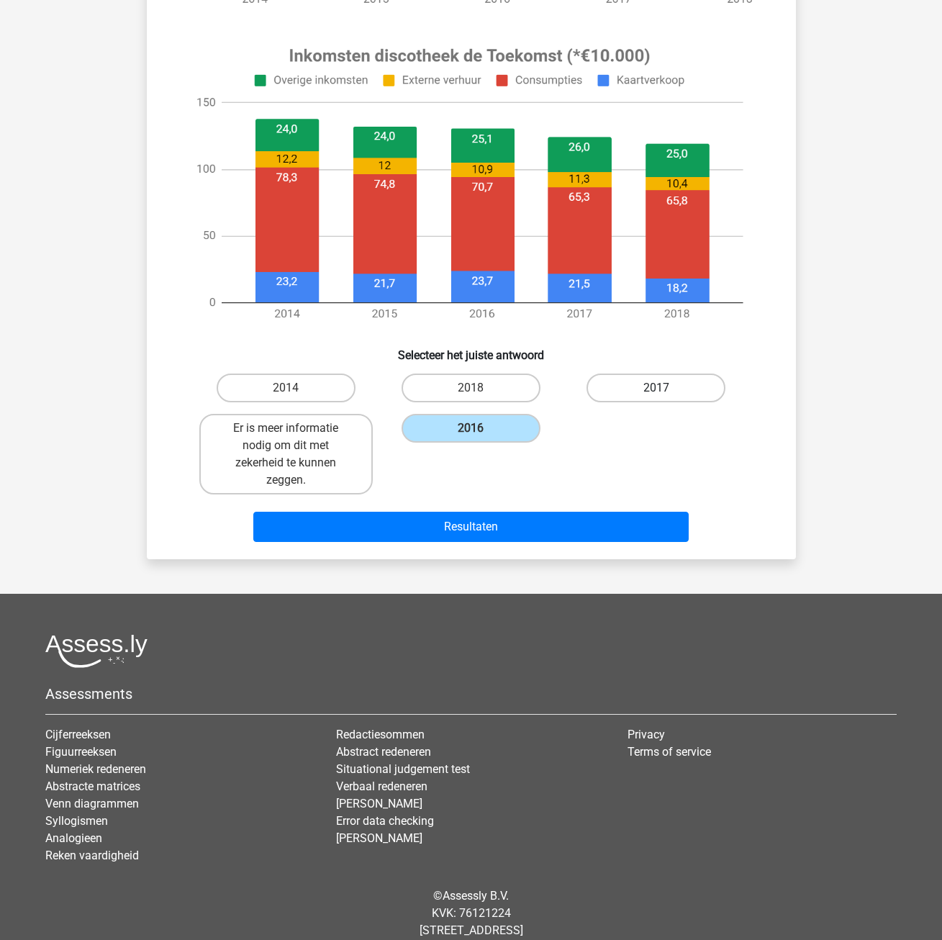
click at [613, 384] on label "2017" at bounding box center [656, 388] width 139 height 29
click at [656, 388] on input "2017" at bounding box center [660, 392] width 9 height 9
radio input "true"
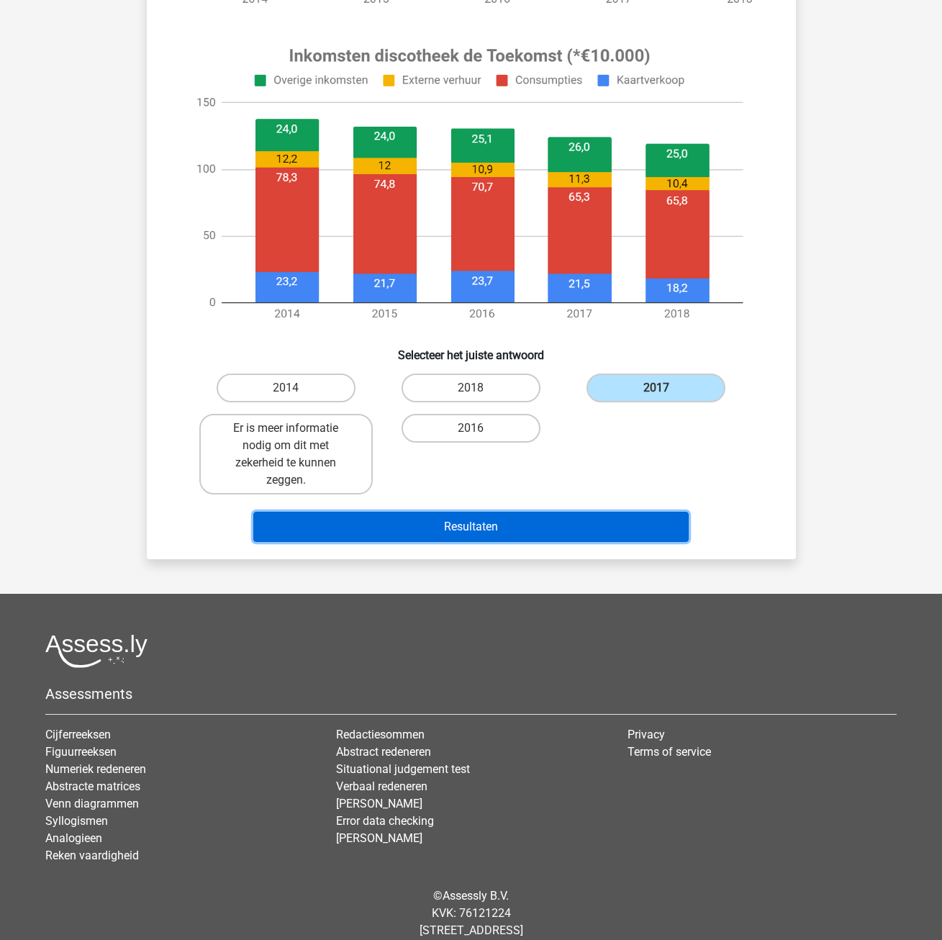
click at [579, 525] on button "Resultaten" at bounding box center [470, 527] width 435 height 30
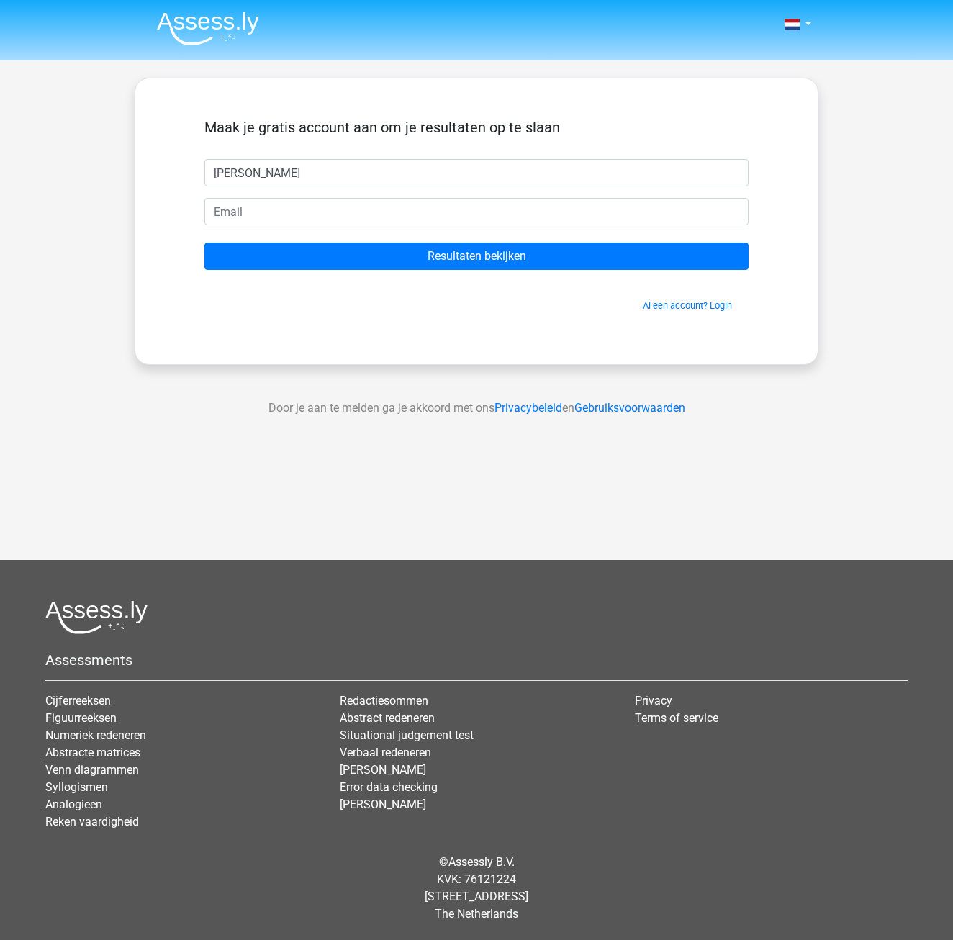
type input "[PERSON_NAME]"
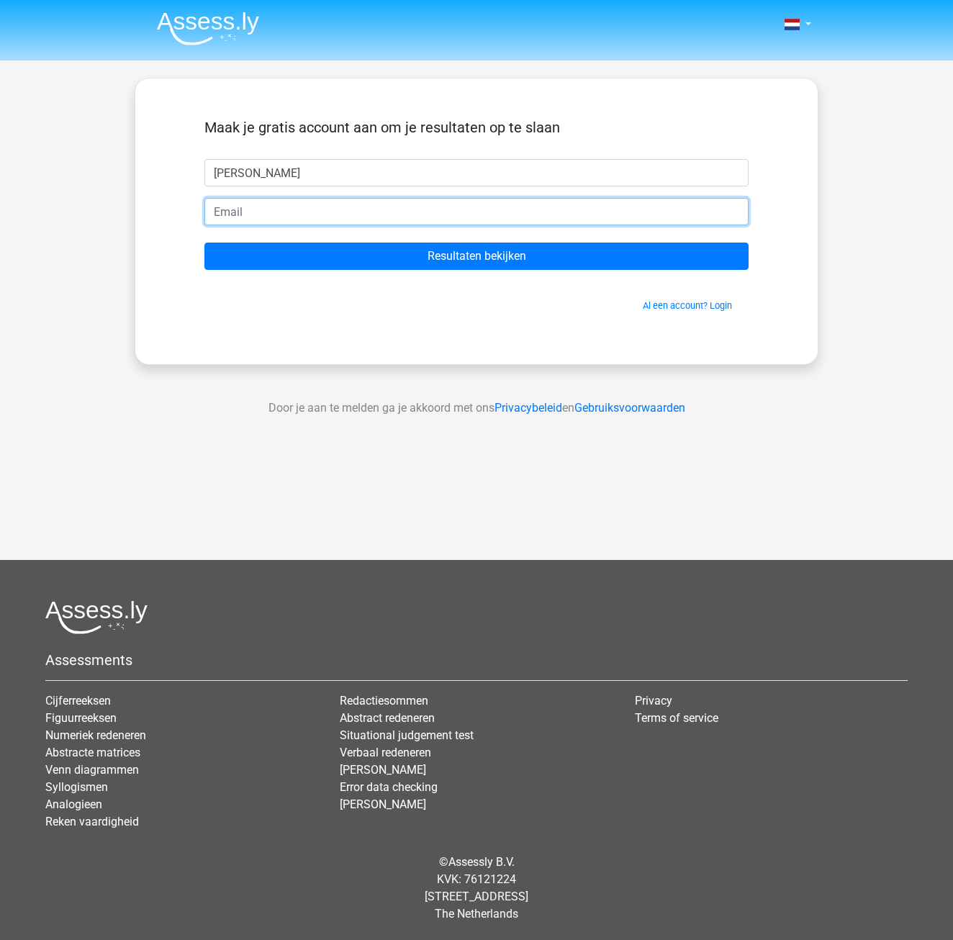
click at [225, 214] on input "email" at bounding box center [476, 211] width 544 height 27
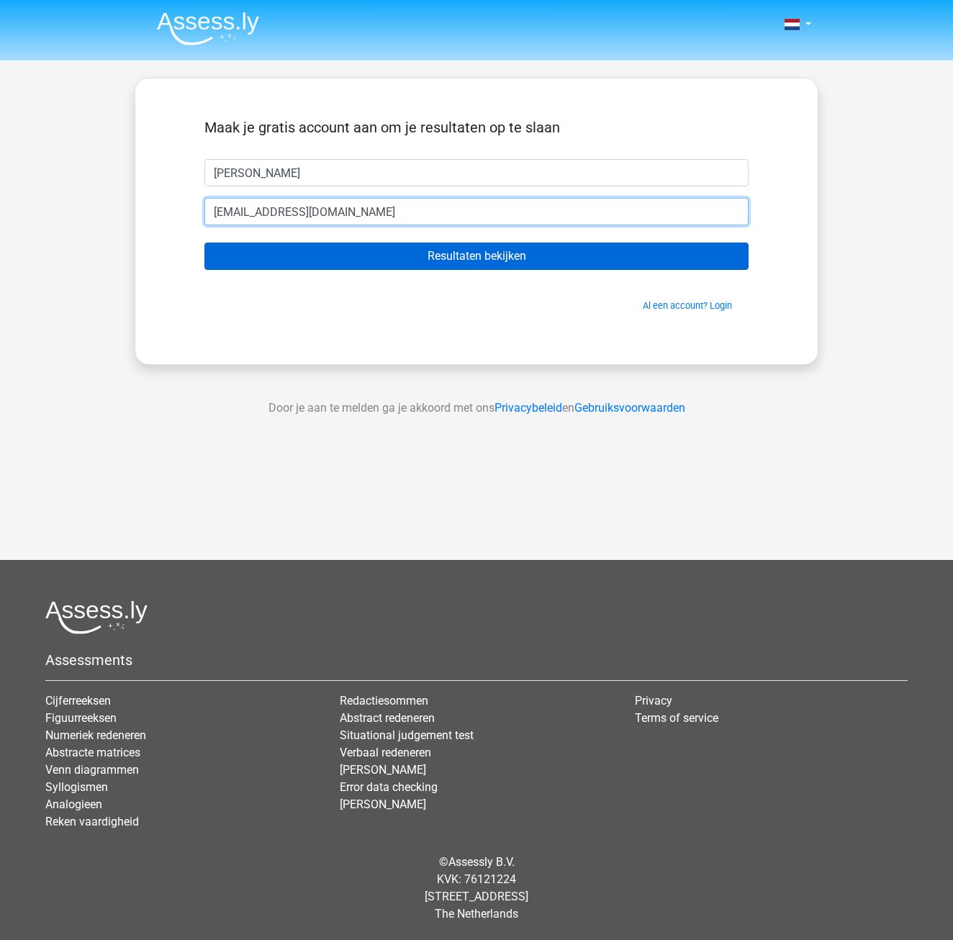
type input "[EMAIL_ADDRESS][DOMAIN_NAME]"
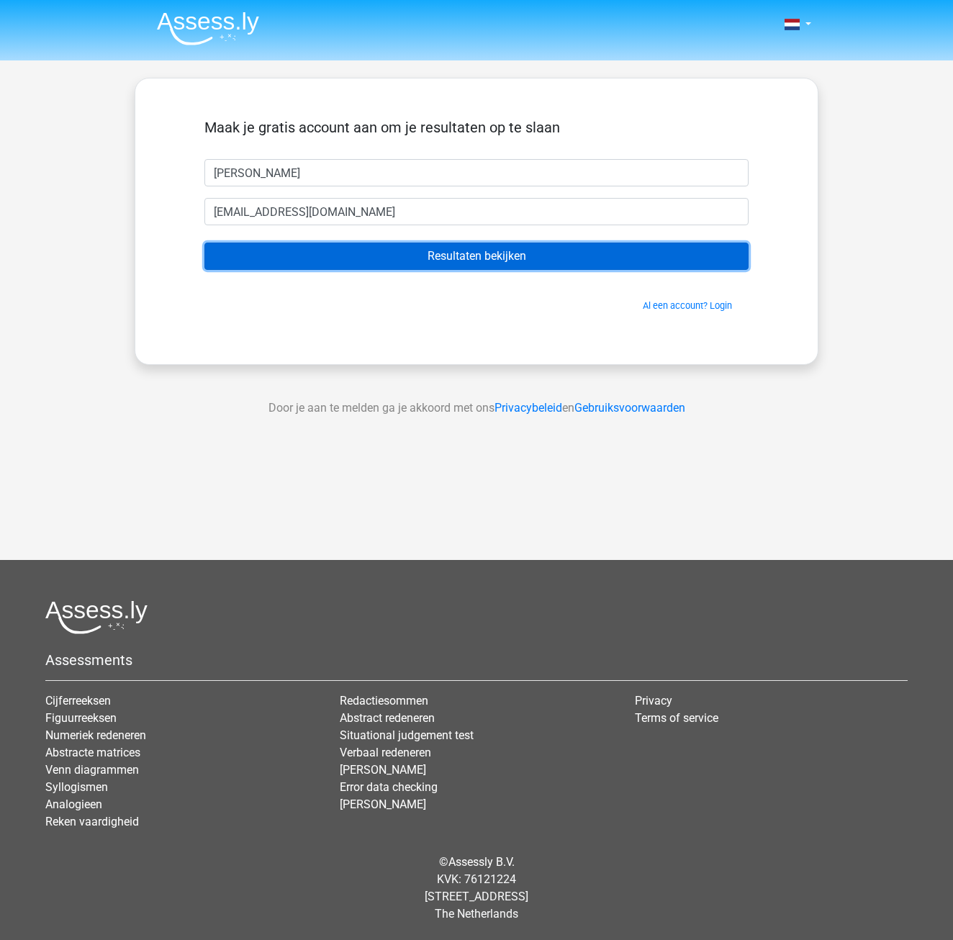
click at [422, 258] on input "Resultaten bekijken" at bounding box center [476, 256] width 544 height 27
